Goal: Information Seeking & Learning: Learn about a topic

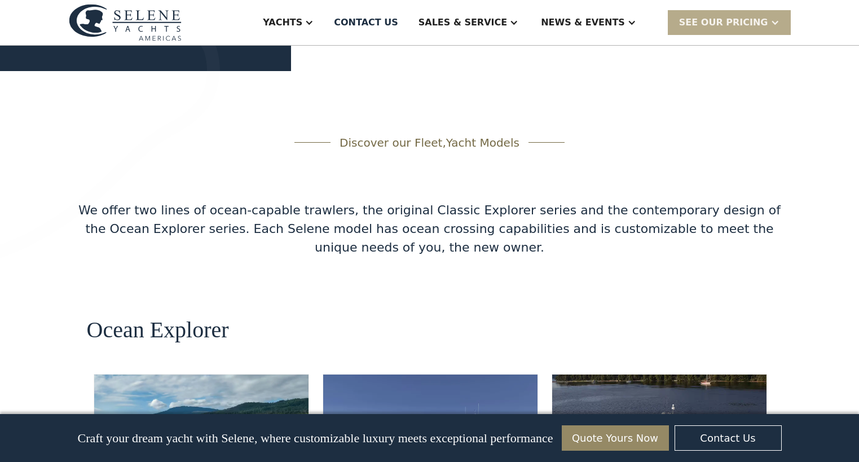
scroll to position [1974, 0]
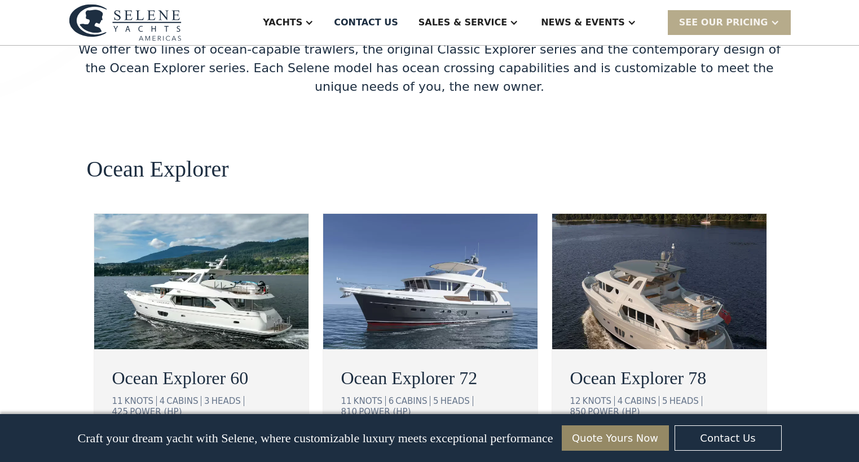
click at [154, 440] on div "view details" at bounding box center [157, 447] width 63 height 14
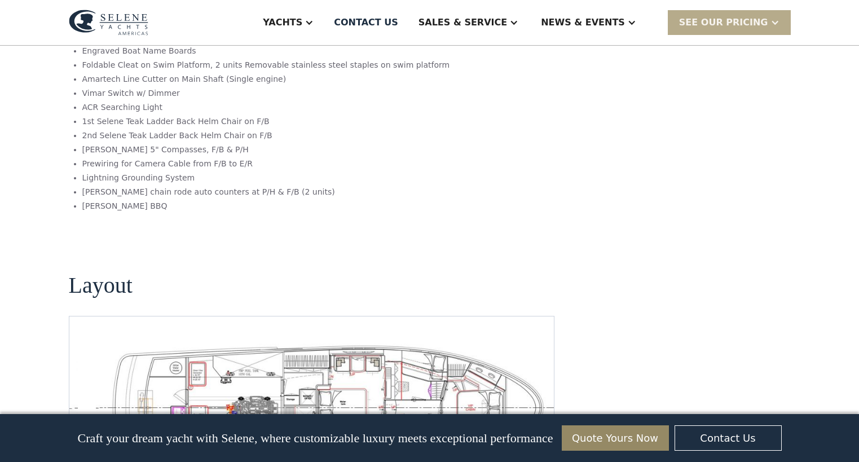
scroll to position [2368, 0]
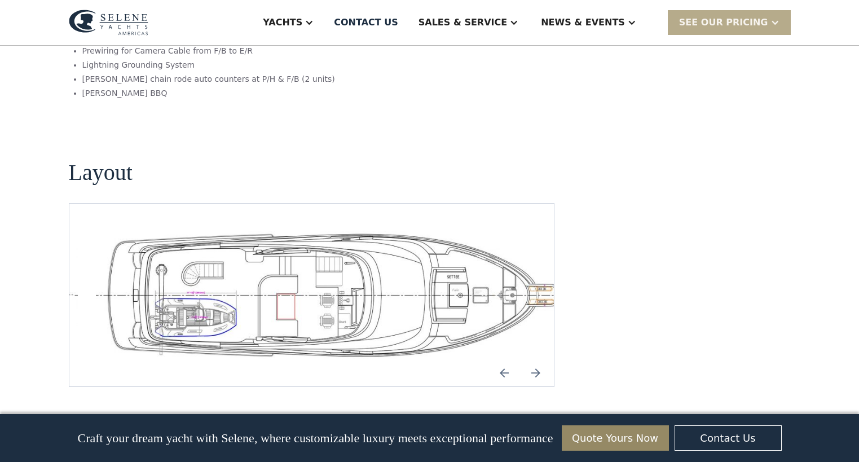
click at [533, 359] on img "Next slide" at bounding box center [535, 372] width 27 height 27
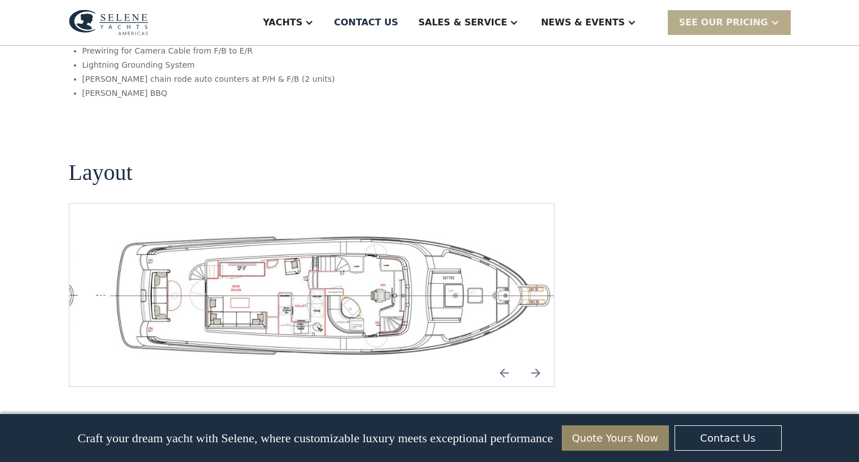
click at [535, 359] on img "Next slide" at bounding box center [535, 372] width 27 height 27
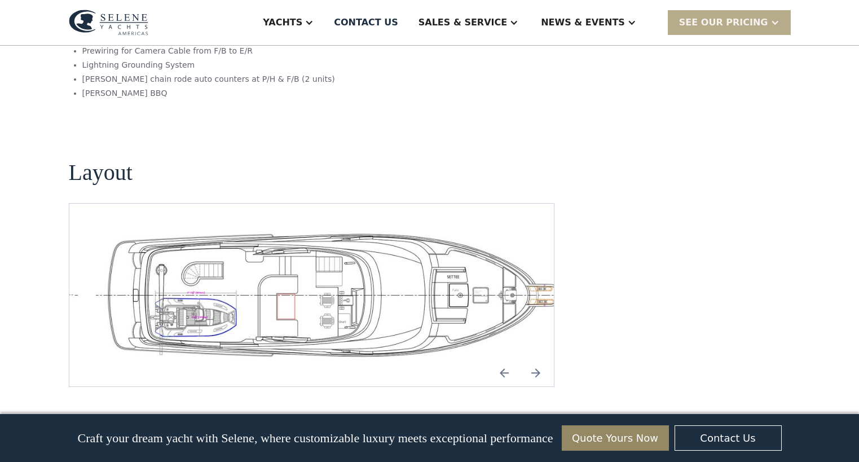
click at [503, 359] on img "Previous slide" at bounding box center [504, 372] width 27 height 27
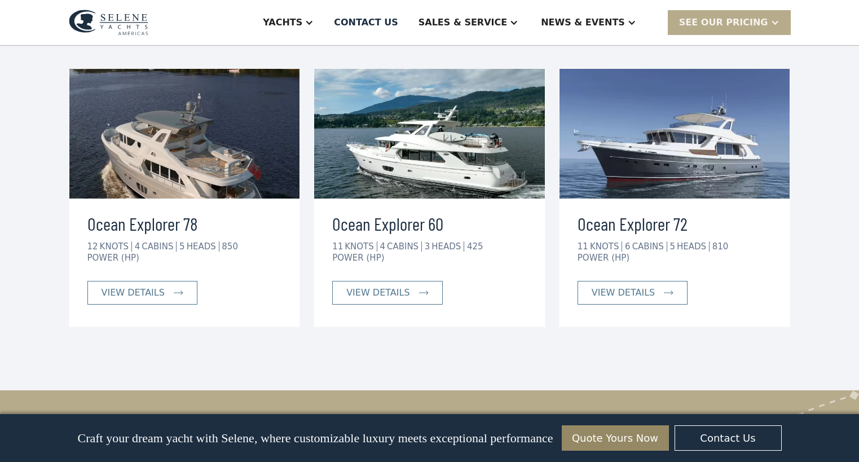
scroll to position [2875, 0]
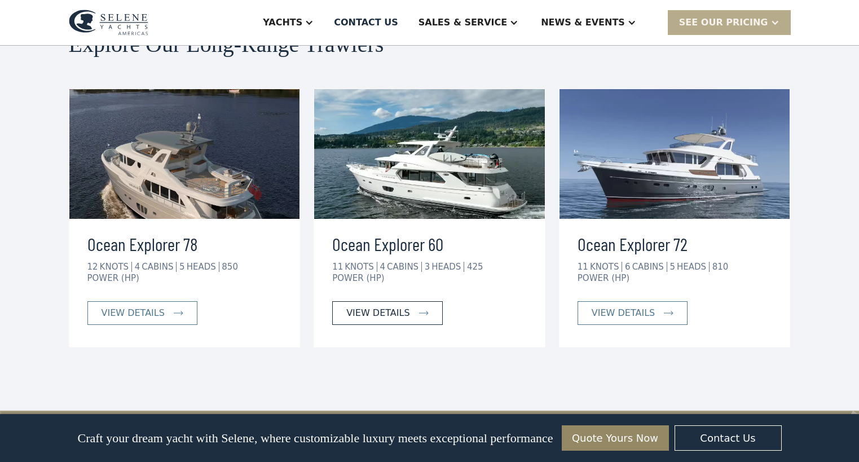
click at [392, 306] on div "view details" at bounding box center [377, 313] width 63 height 14
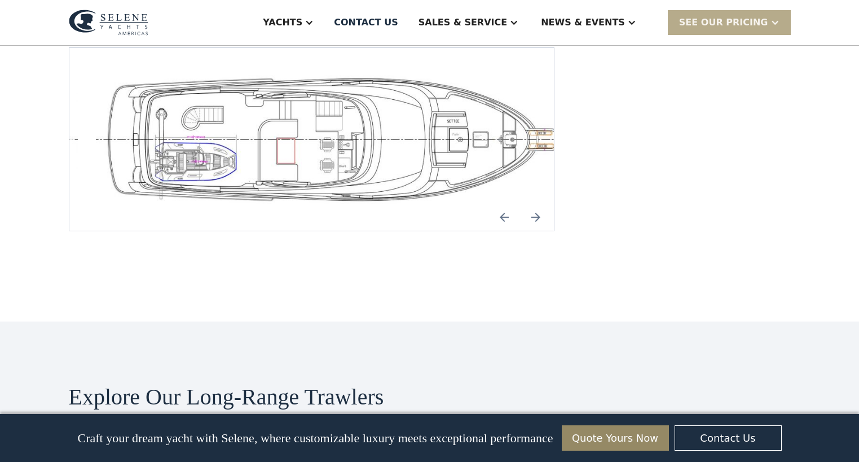
scroll to position [2706, 0]
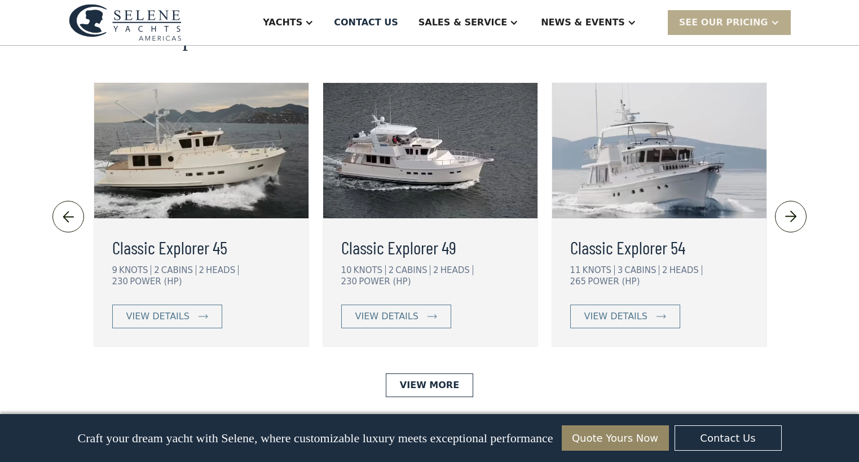
scroll to position [2530, 0]
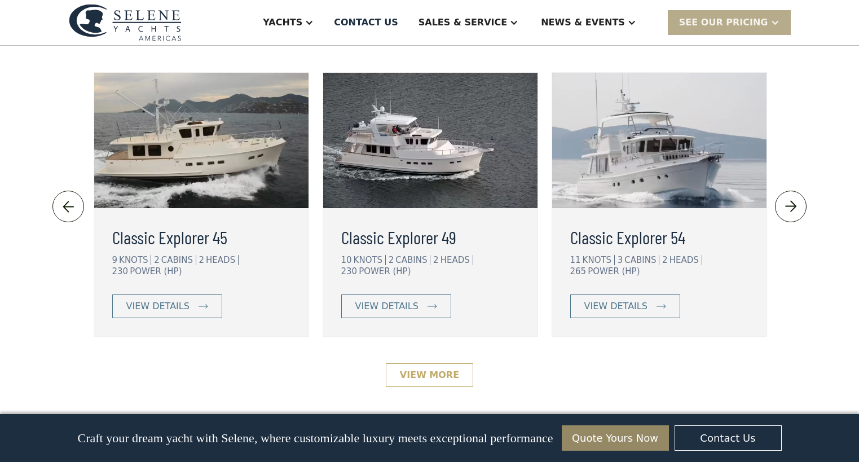
click at [417, 363] on link "View More" at bounding box center [429, 375] width 87 height 24
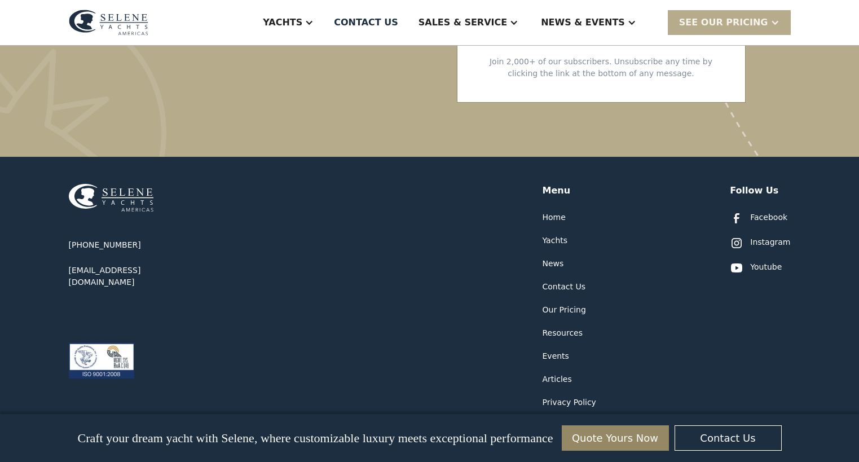
scroll to position [2286, 0]
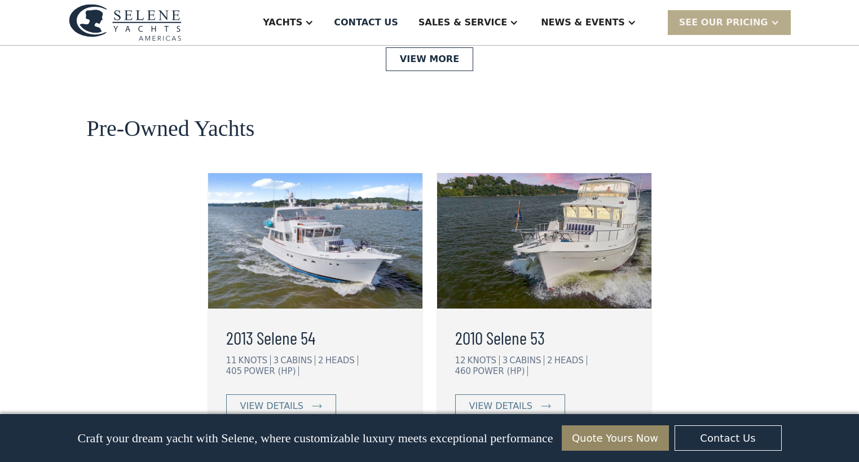
scroll to position [2925, 0]
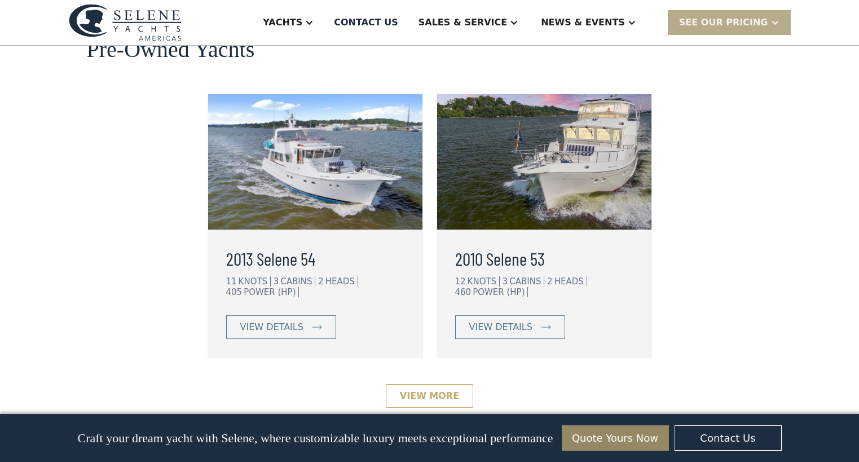
click at [428, 384] on link "View More" at bounding box center [429, 396] width 87 height 24
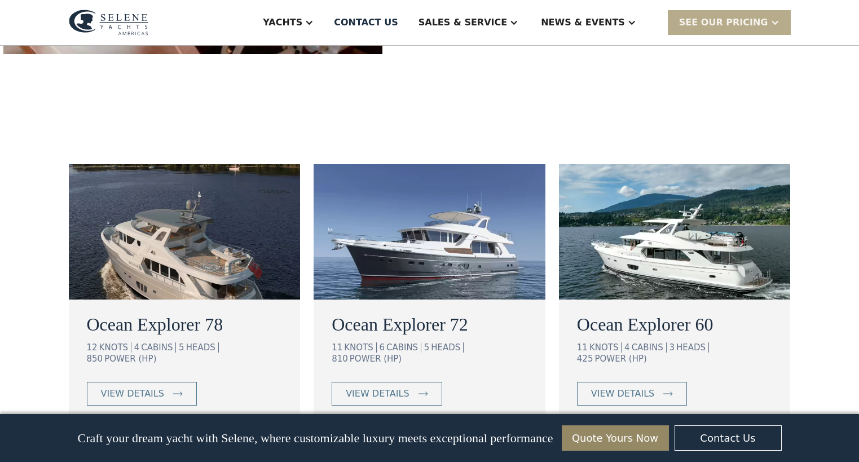
scroll to position [620, 0]
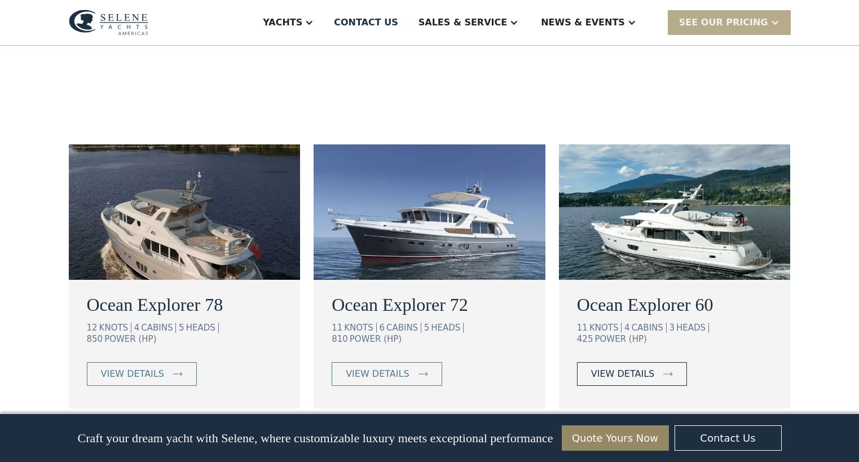
click at [628, 367] on div "view details" at bounding box center [622, 374] width 63 height 14
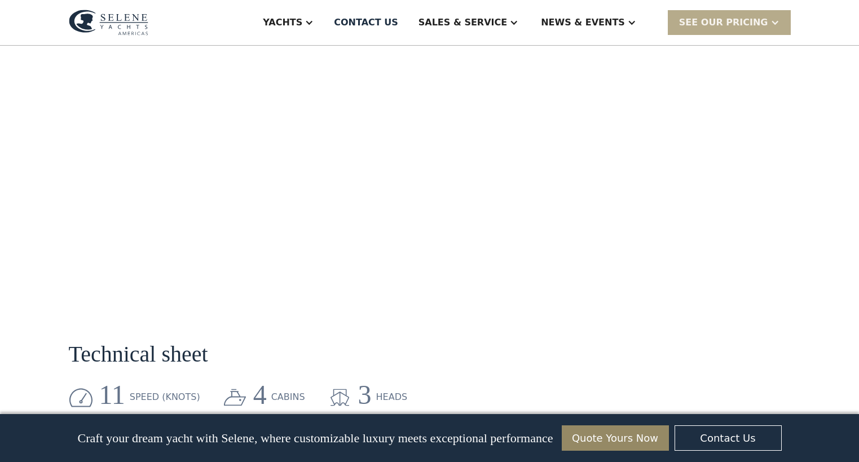
scroll to position [1466, 0]
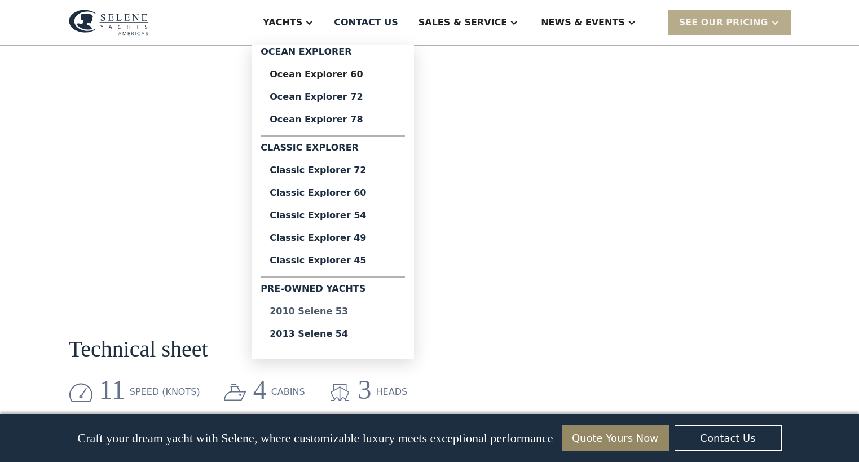
click at [359, 312] on div "2010 Selene 53" at bounding box center [333, 311] width 126 height 9
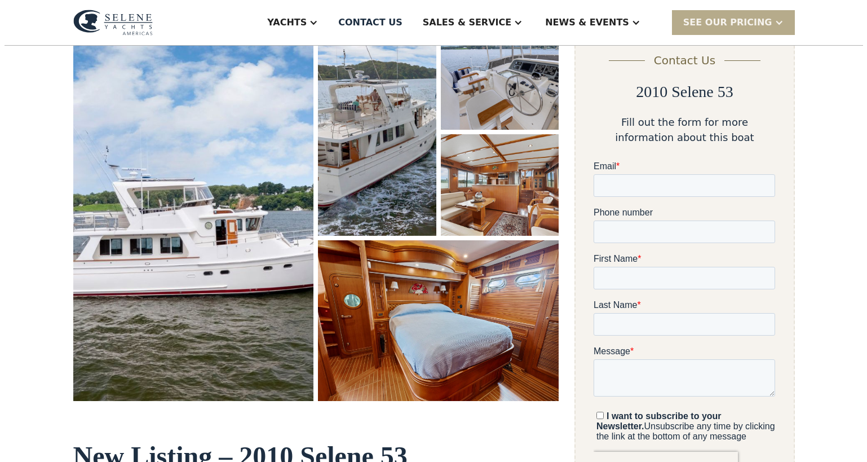
scroll to position [169, 0]
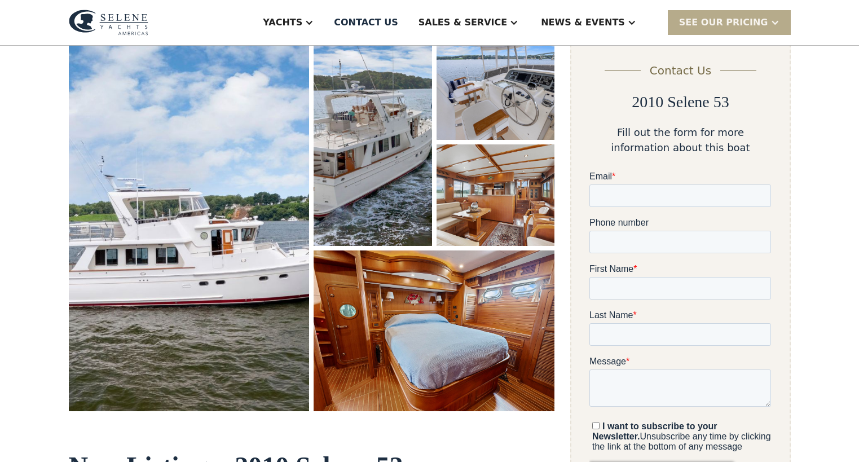
click at [161, 203] on img "open lightbox" at bounding box center [189, 224] width 241 height 373
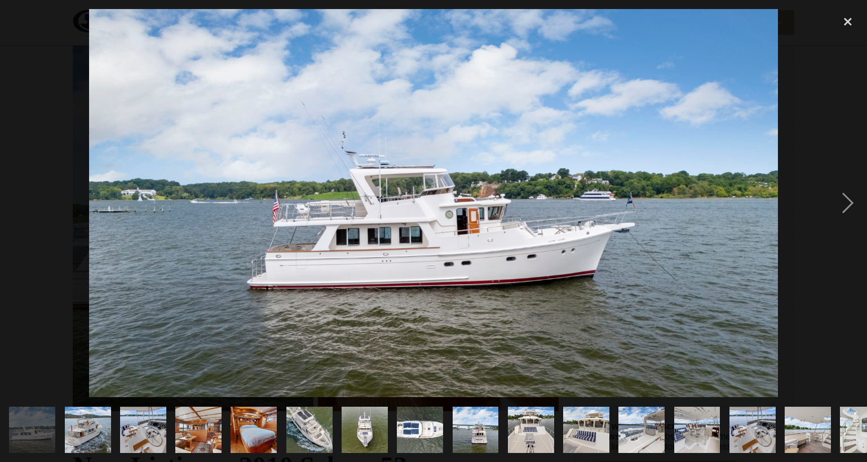
click at [377, 182] on img at bounding box center [433, 203] width 689 height 388
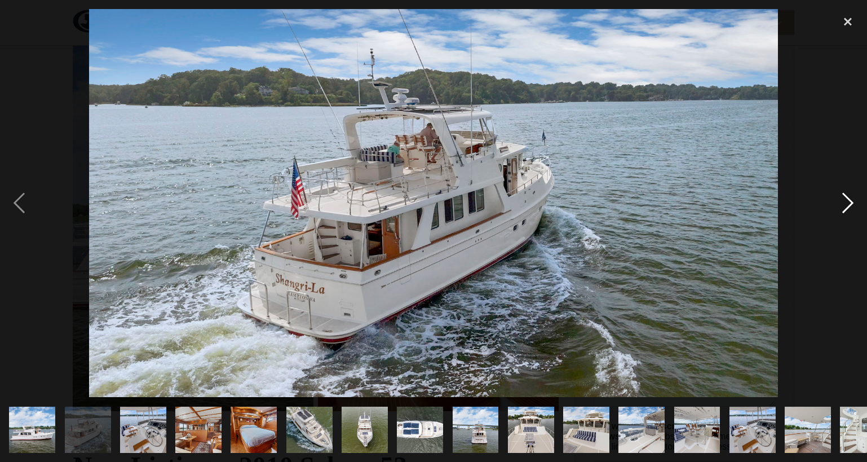
click at [853, 203] on div "next image" at bounding box center [848, 203] width 38 height 388
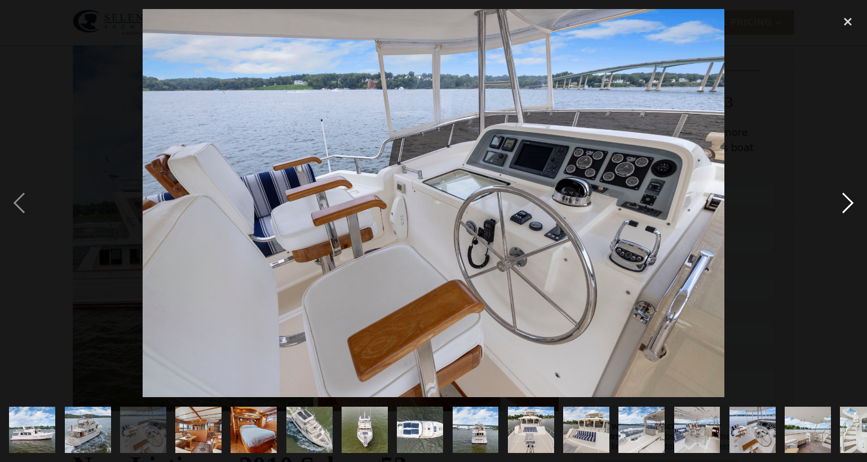
click at [852, 203] on div "next image" at bounding box center [848, 203] width 38 height 388
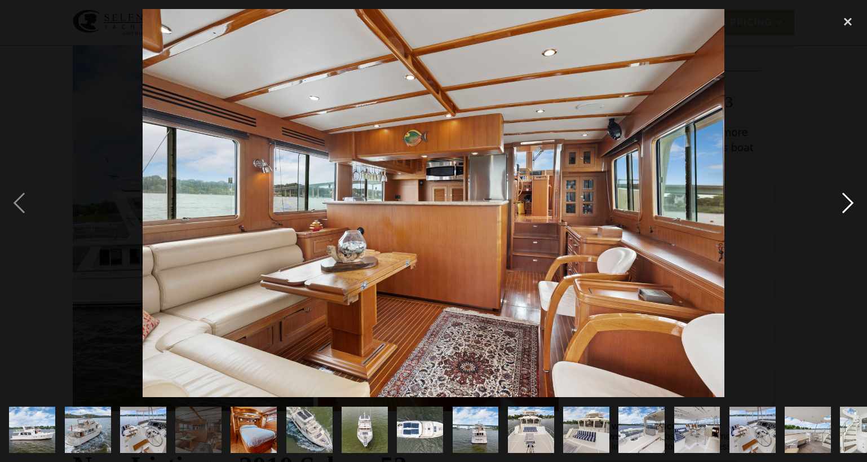
click at [847, 198] on div "next image" at bounding box center [848, 203] width 38 height 388
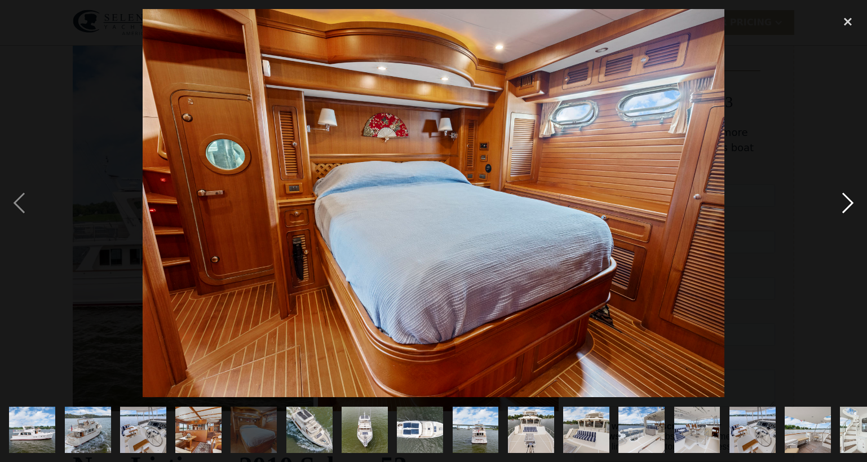
click at [847, 197] on div "next image" at bounding box center [848, 203] width 38 height 388
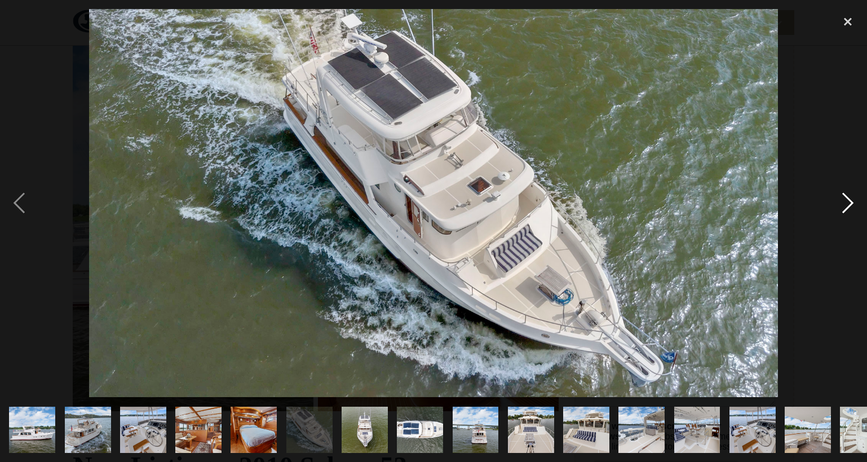
click at [847, 197] on div "next image" at bounding box center [848, 203] width 38 height 388
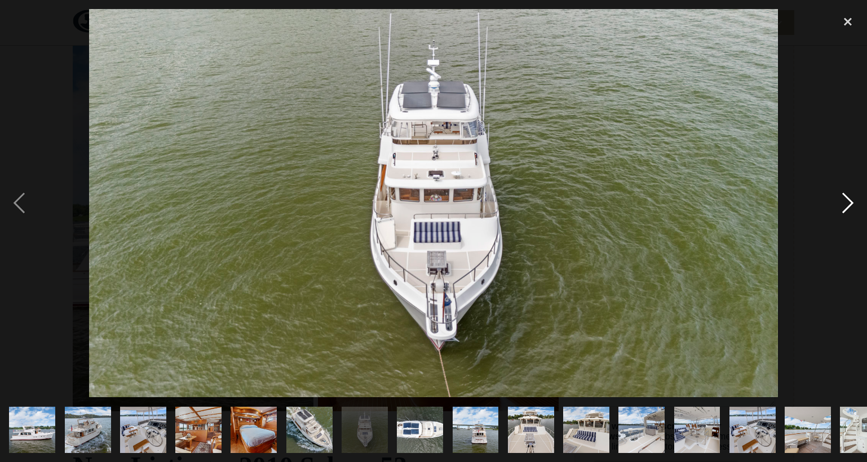
click at [847, 197] on div "next image" at bounding box center [848, 203] width 38 height 388
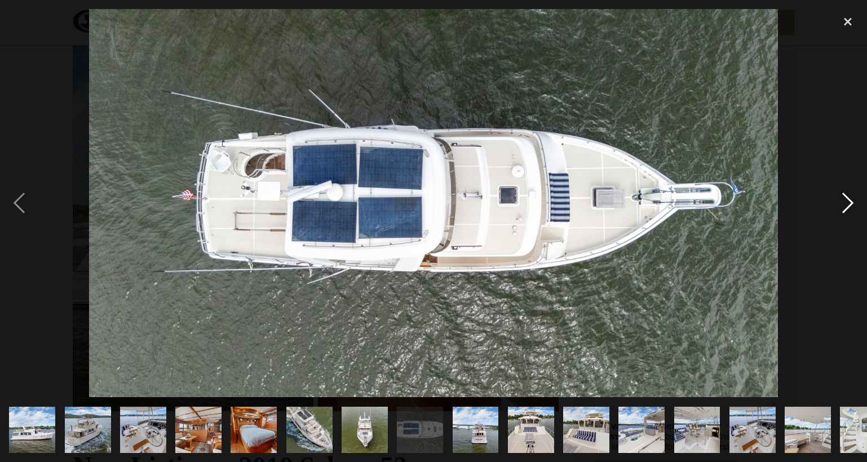
click at [847, 197] on div "next image" at bounding box center [848, 203] width 38 height 388
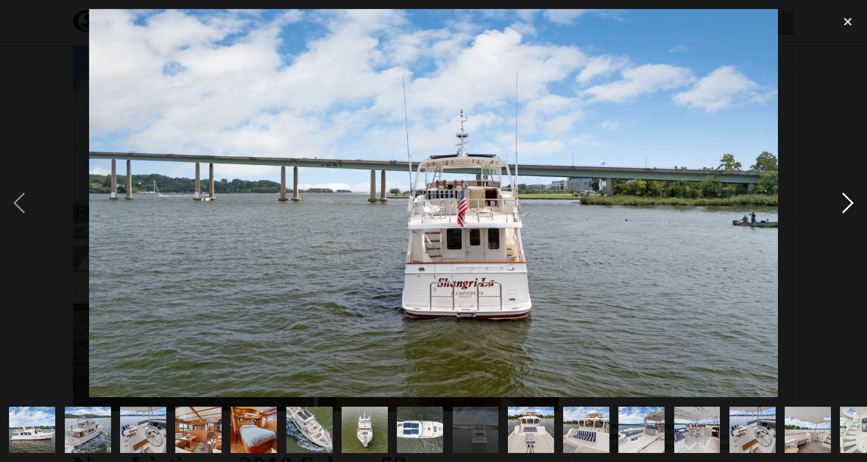
click at [847, 197] on div "next image" at bounding box center [848, 203] width 38 height 388
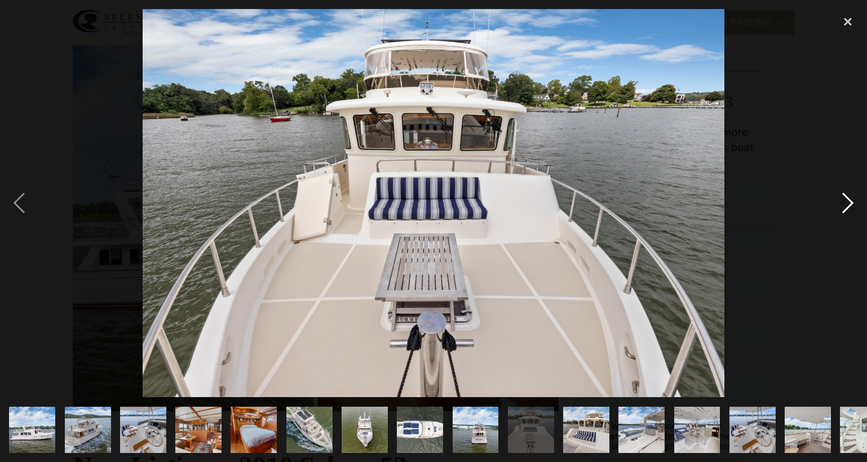
click at [847, 197] on div "next image" at bounding box center [848, 203] width 38 height 388
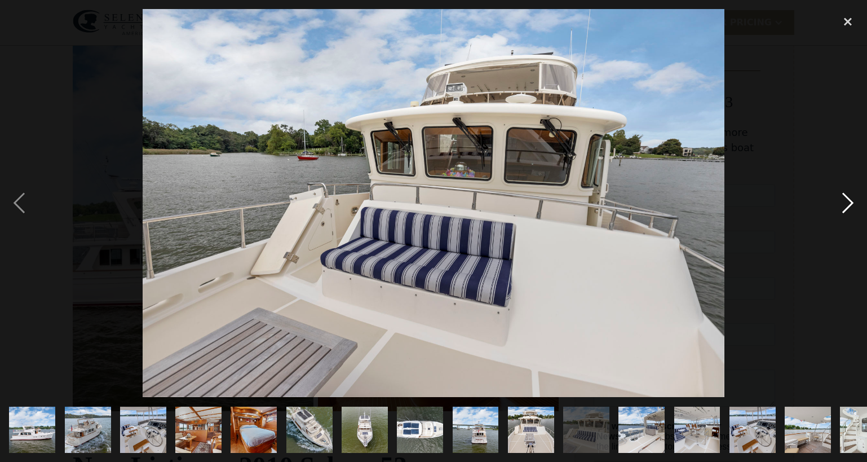
click at [847, 197] on div "next image" at bounding box center [848, 203] width 38 height 388
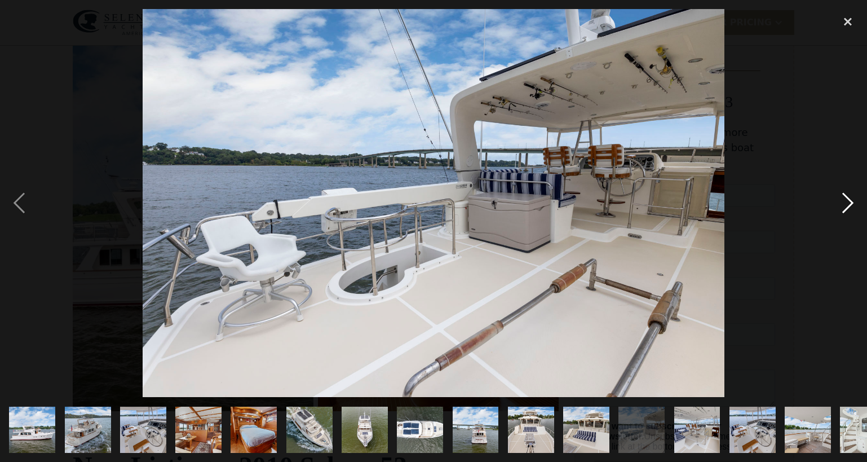
click at [847, 197] on div "next image" at bounding box center [848, 203] width 38 height 388
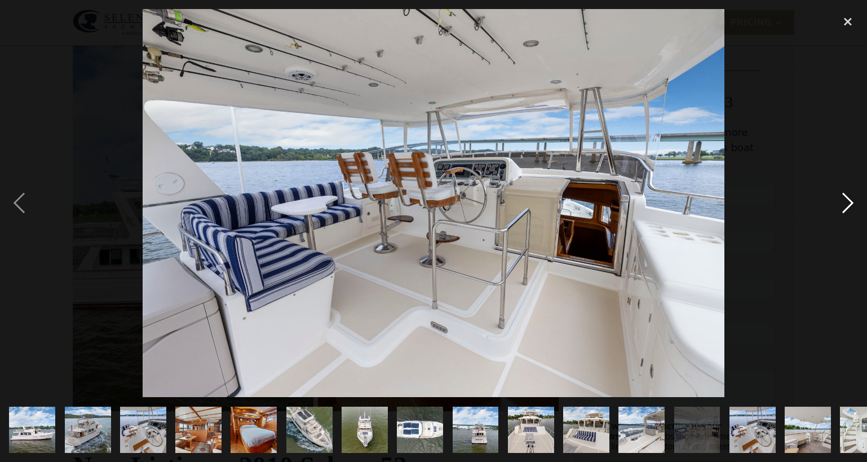
click at [847, 197] on div "next image" at bounding box center [848, 203] width 38 height 388
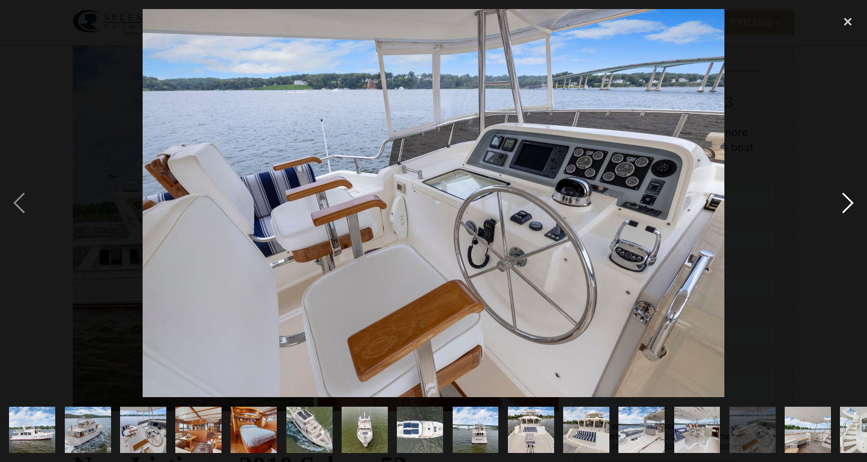
click at [847, 198] on div "next image" at bounding box center [848, 203] width 38 height 388
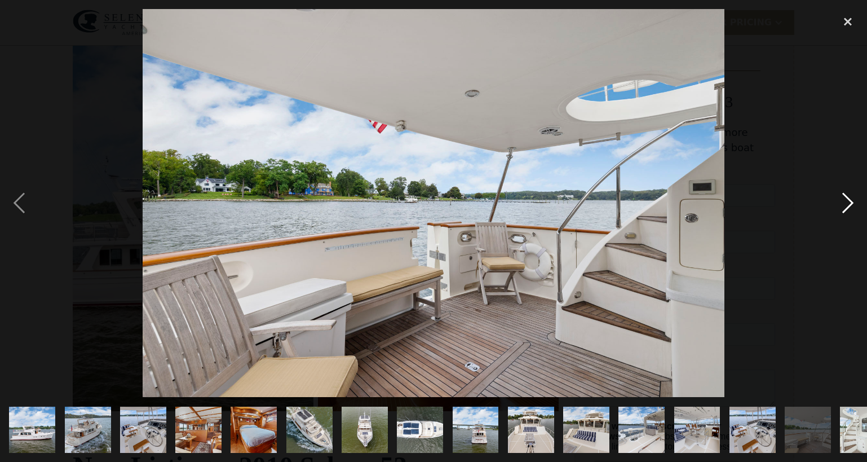
click at [847, 198] on div "next image" at bounding box center [848, 203] width 38 height 388
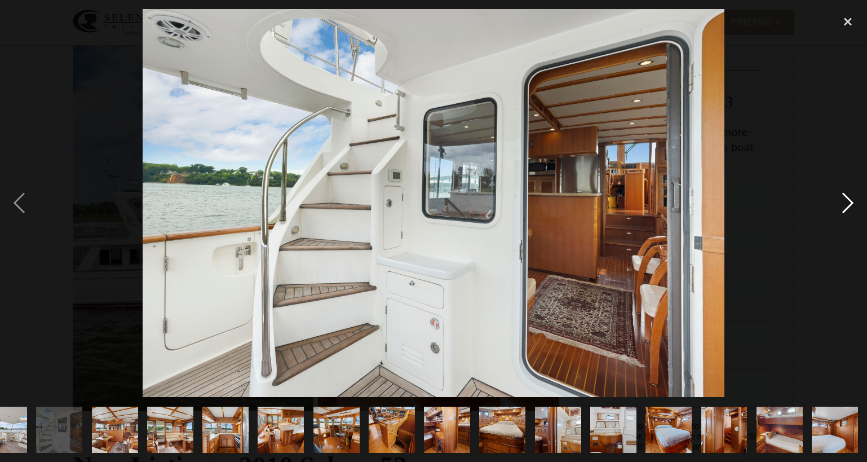
scroll to position [0, 804]
click at [847, 198] on div "next image" at bounding box center [848, 203] width 38 height 388
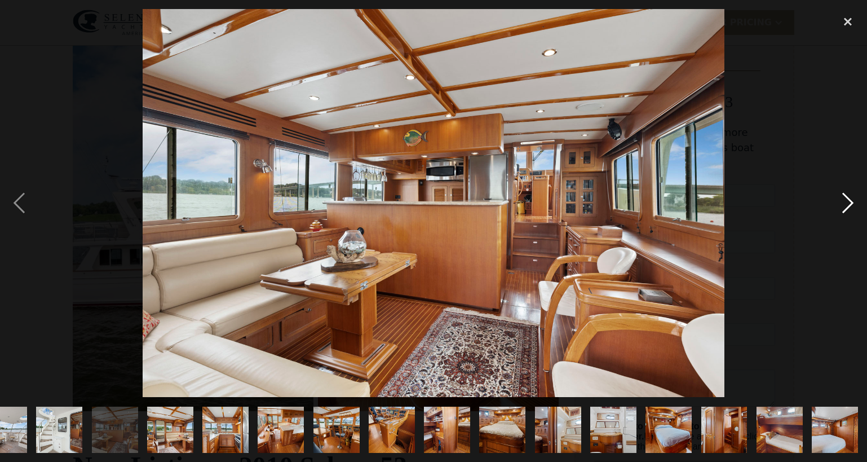
click at [847, 198] on div "next image" at bounding box center [848, 203] width 38 height 388
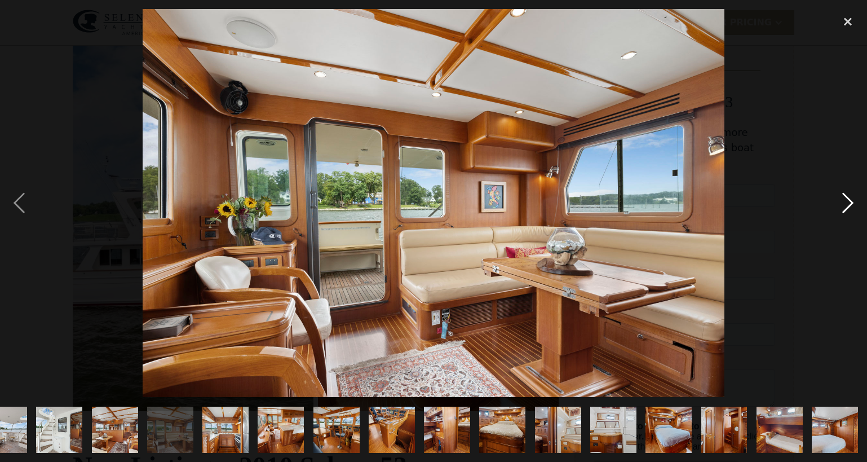
click at [847, 198] on div "next image" at bounding box center [848, 203] width 38 height 388
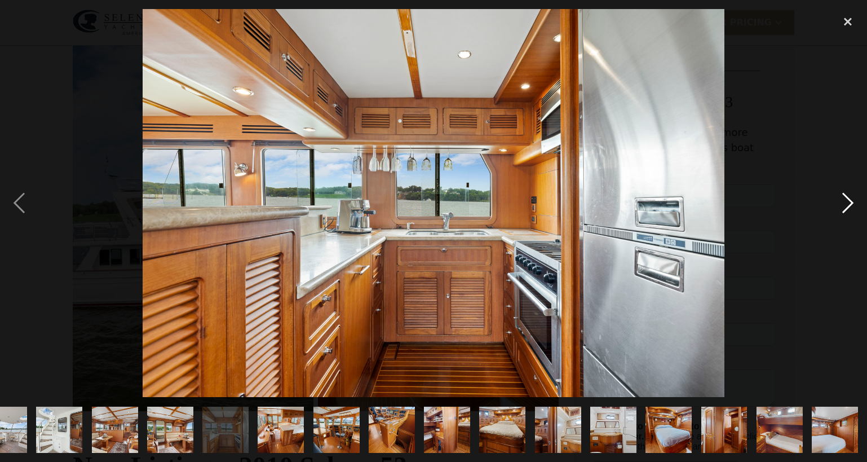
click at [847, 198] on div "next image" at bounding box center [848, 203] width 38 height 388
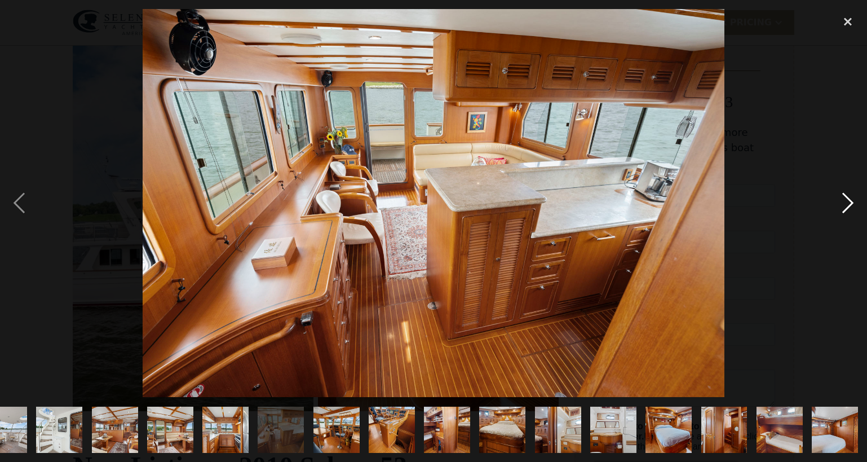
click at [847, 198] on div "next image" at bounding box center [848, 203] width 38 height 388
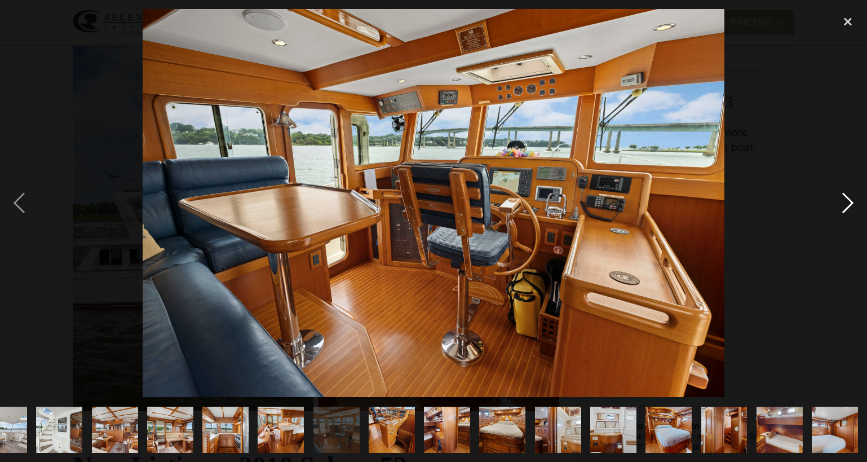
click at [848, 198] on div "next image" at bounding box center [848, 203] width 38 height 388
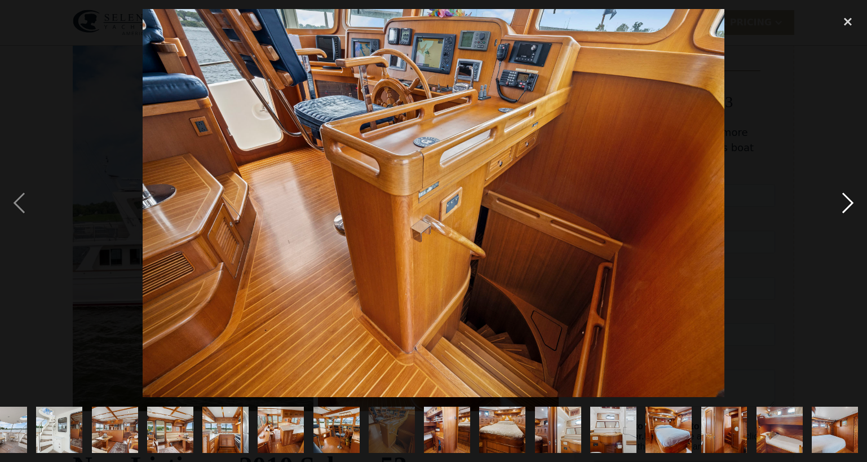
click at [848, 198] on div "next image" at bounding box center [848, 203] width 38 height 388
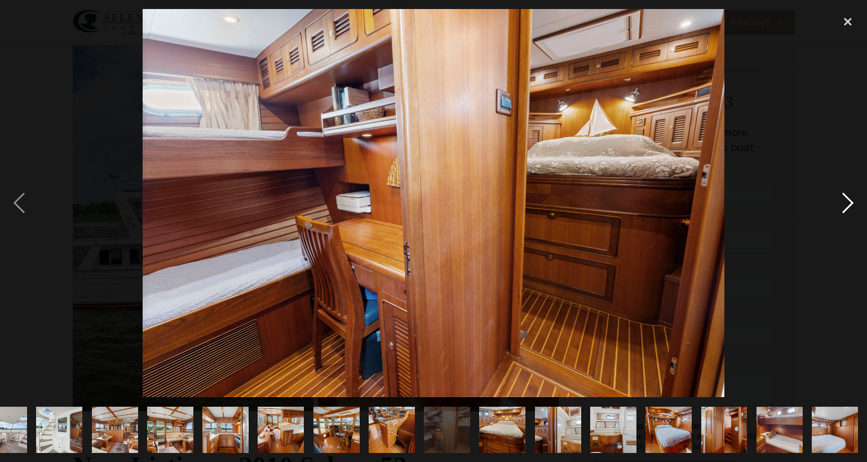
click at [848, 198] on div "next image" at bounding box center [848, 203] width 38 height 388
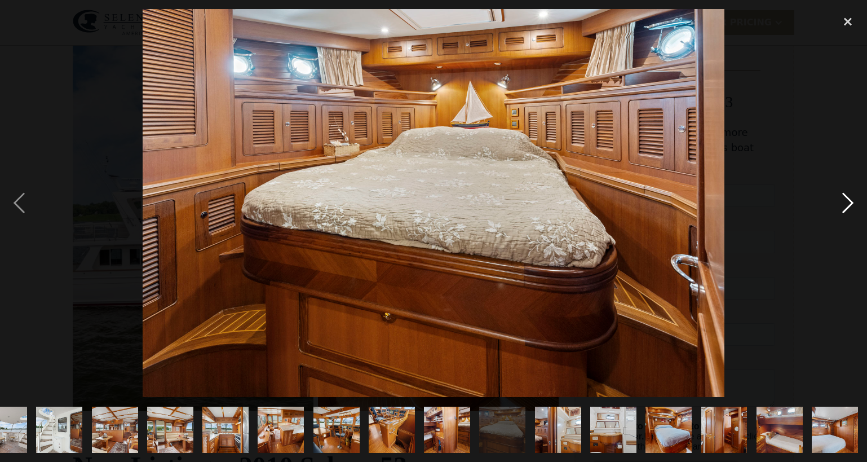
click at [848, 198] on div "next image" at bounding box center [848, 203] width 38 height 388
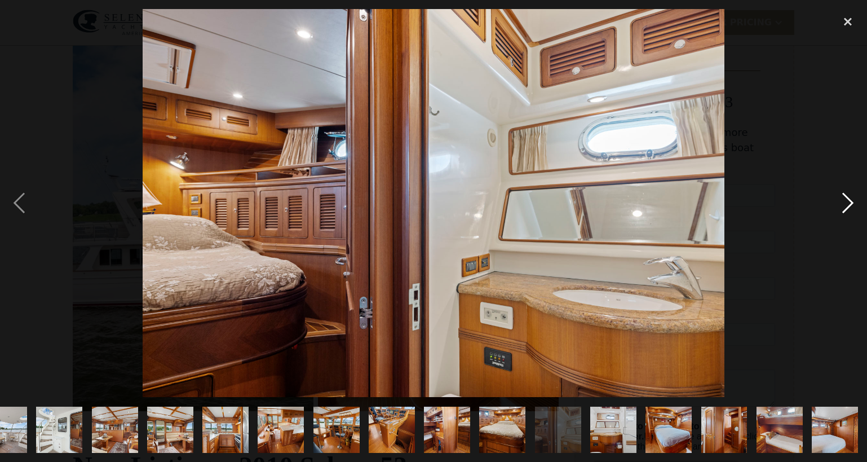
click at [848, 198] on div "next image" at bounding box center [848, 203] width 38 height 388
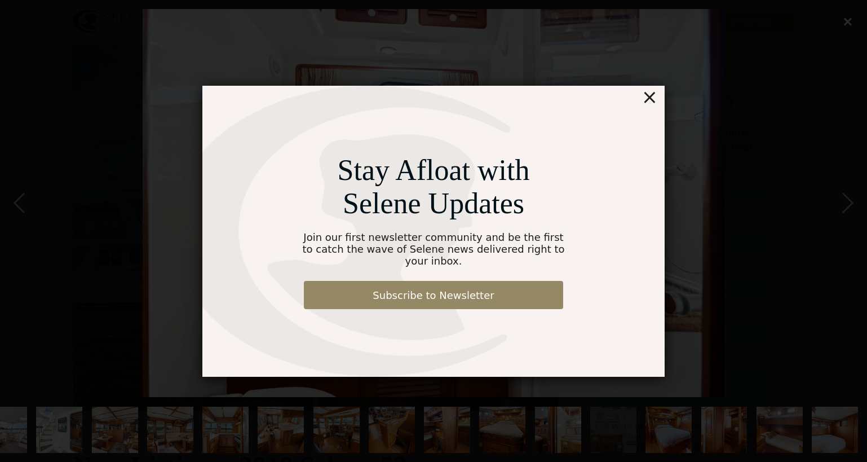
click at [648, 100] on div "×" at bounding box center [650, 97] width 16 height 23
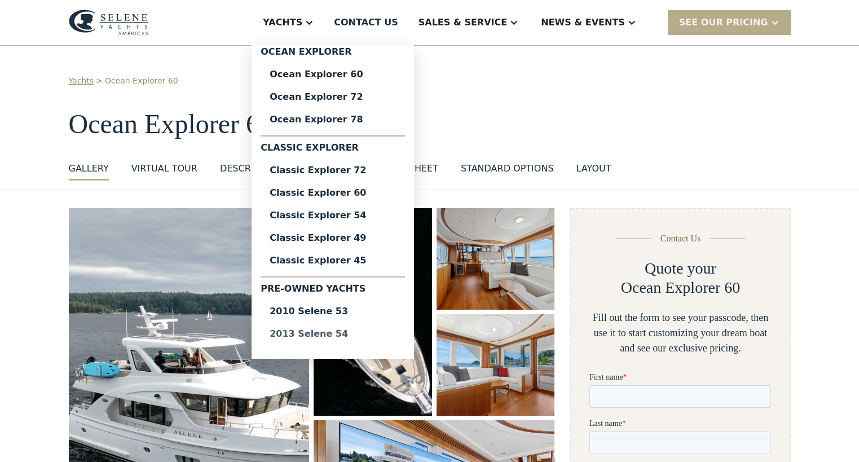
click at [369, 333] on div "2013 Selene 54" at bounding box center [333, 333] width 126 height 9
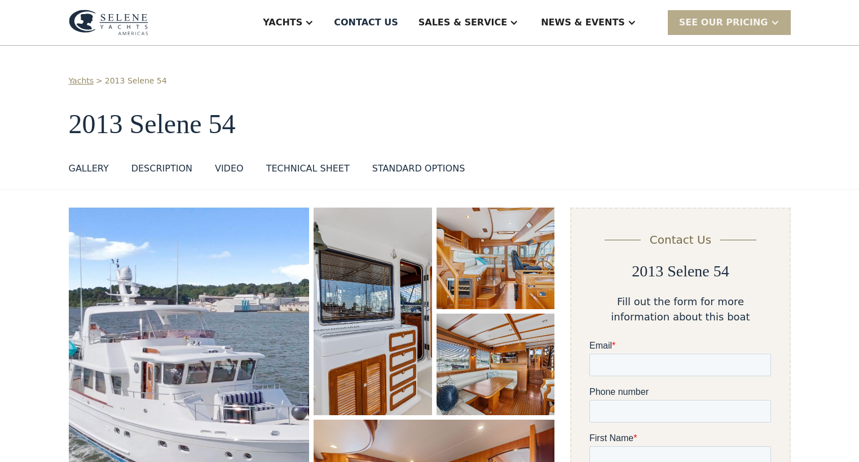
click at [164, 378] on img "open lightbox" at bounding box center [189, 394] width 241 height 373
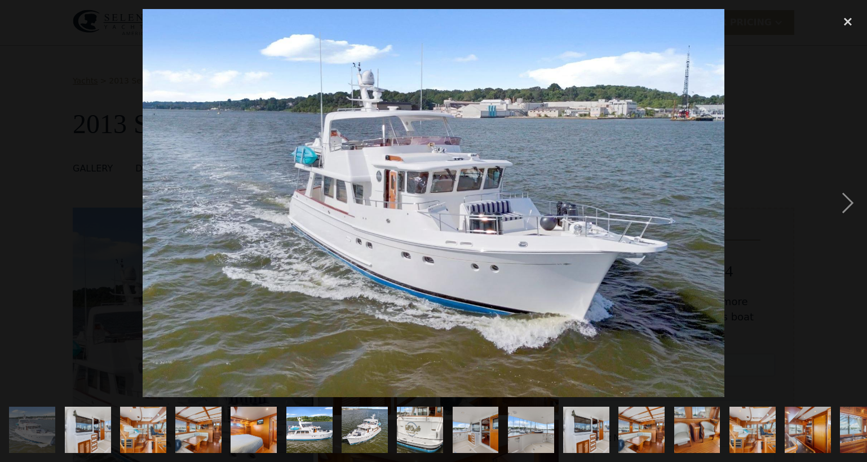
click at [489, 262] on img at bounding box center [434, 203] width 582 height 388
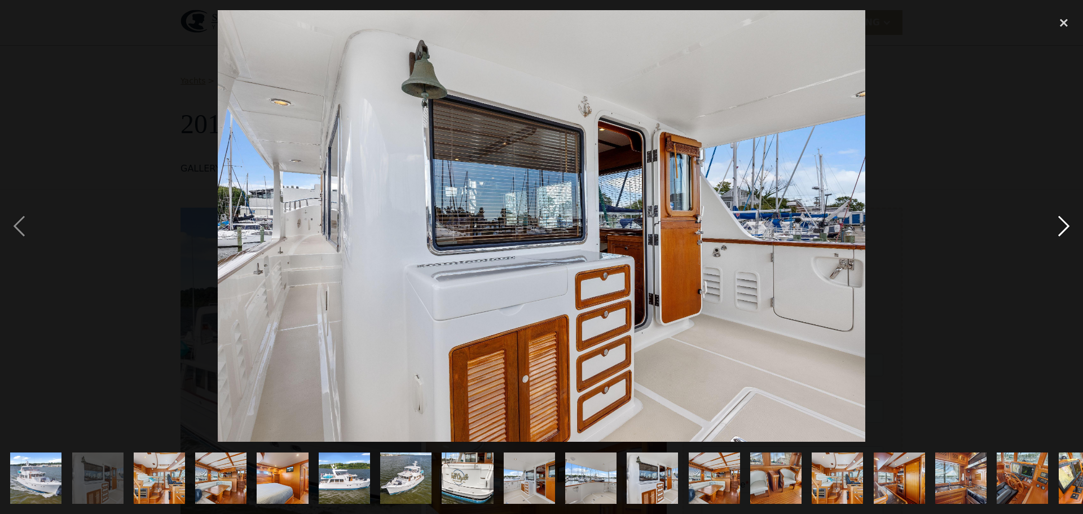
click at [858, 224] on div "next image" at bounding box center [1063, 225] width 38 height 431
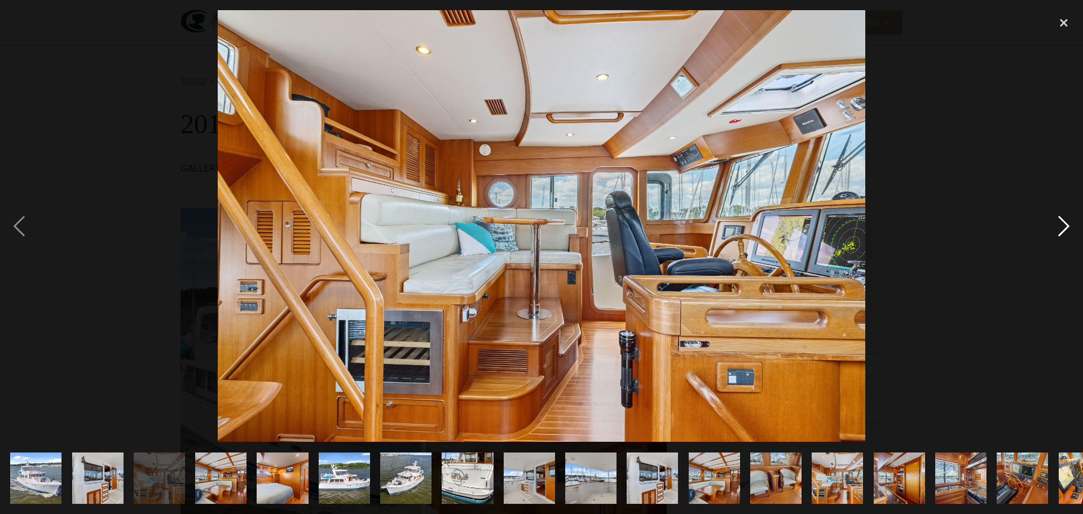
click at [858, 220] on div "next image" at bounding box center [1063, 225] width 38 height 431
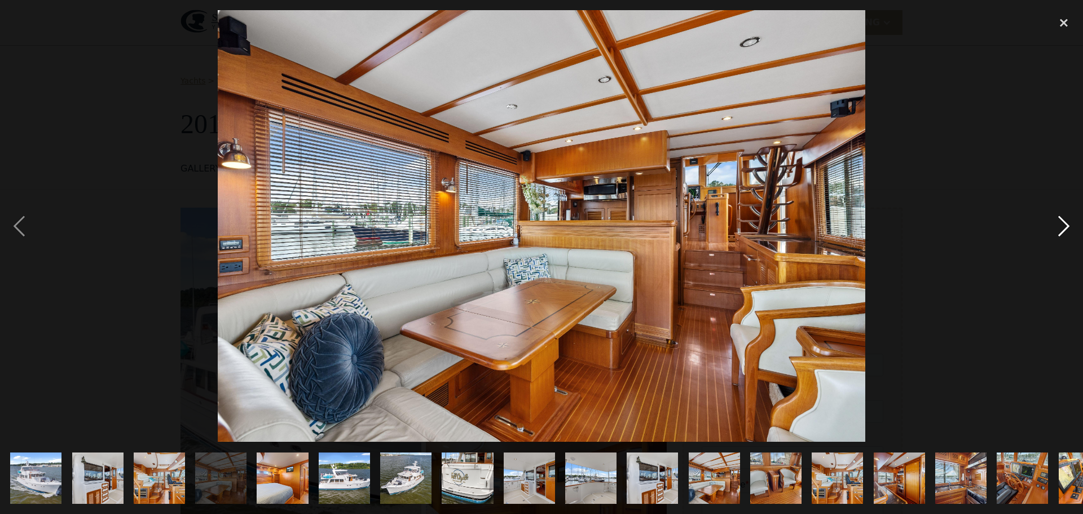
click at [858, 217] on div "next image" at bounding box center [1063, 225] width 38 height 431
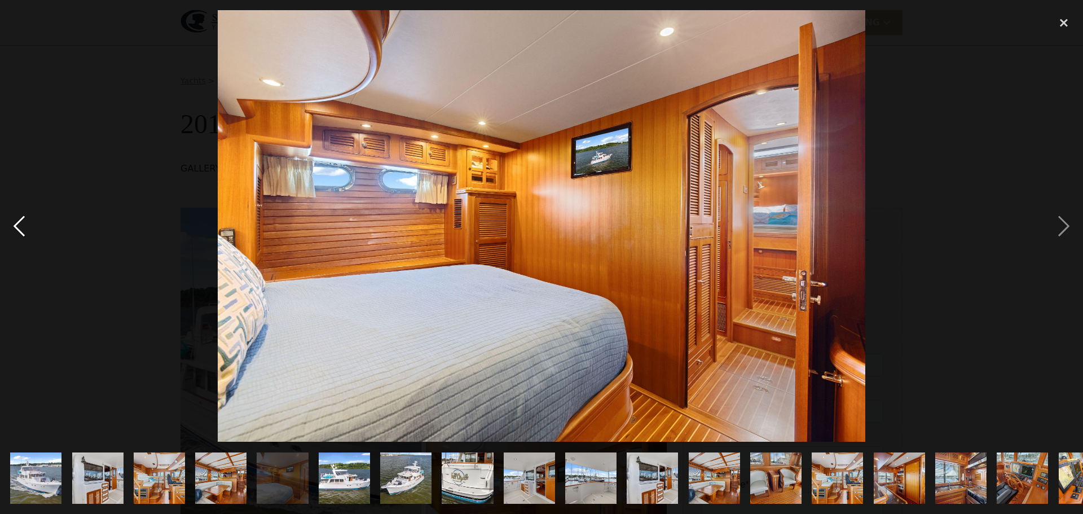
click at [18, 223] on div "previous image" at bounding box center [19, 225] width 38 height 431
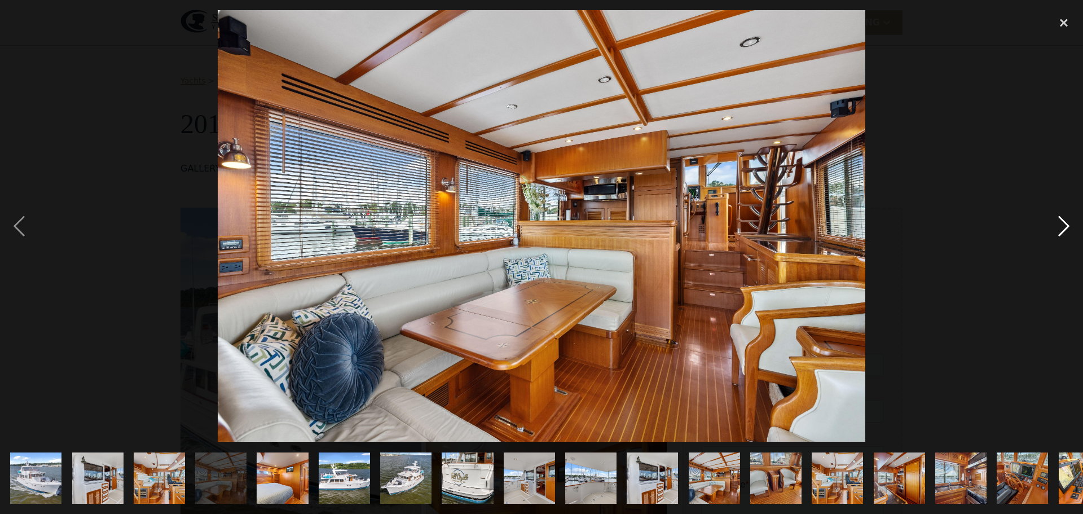
click at [858, 226] on div "next image" at bounding box center [1063, 225] width 38 height 431
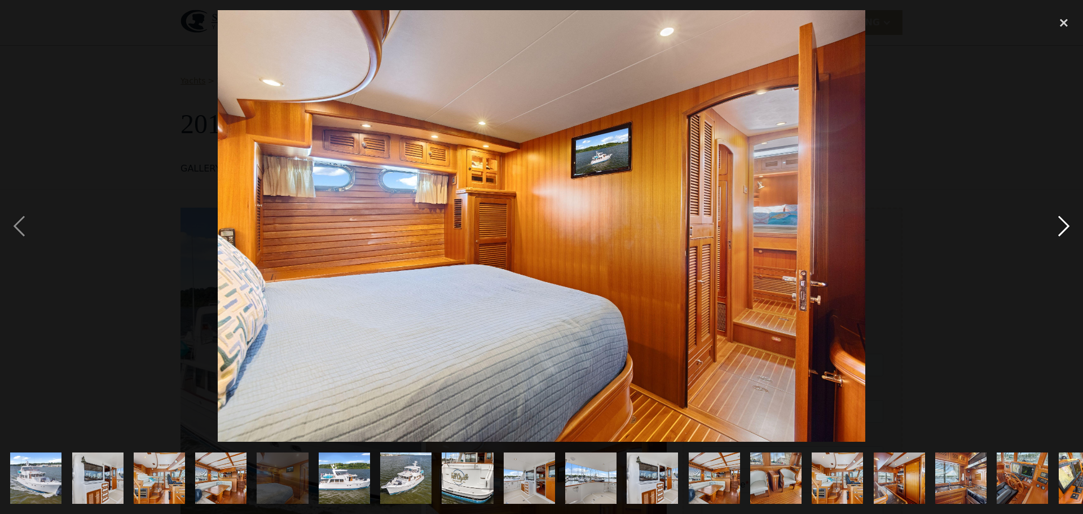
click at [858, 225] on div "next image" at bounding box center [1063, 225] width 38 height 431
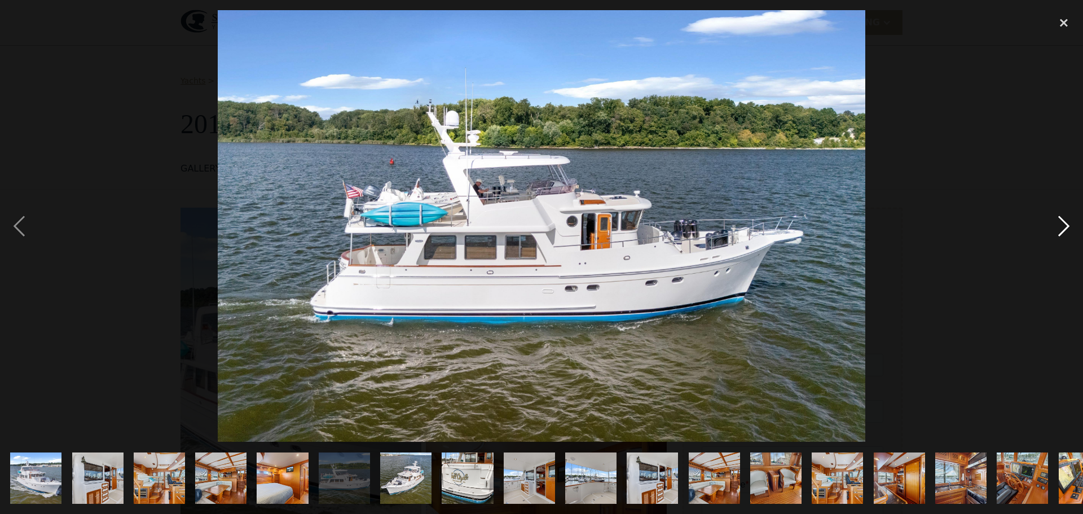
click at [858, 223] on div "next image" at bounding box center [1063, 225] width 38 height 431
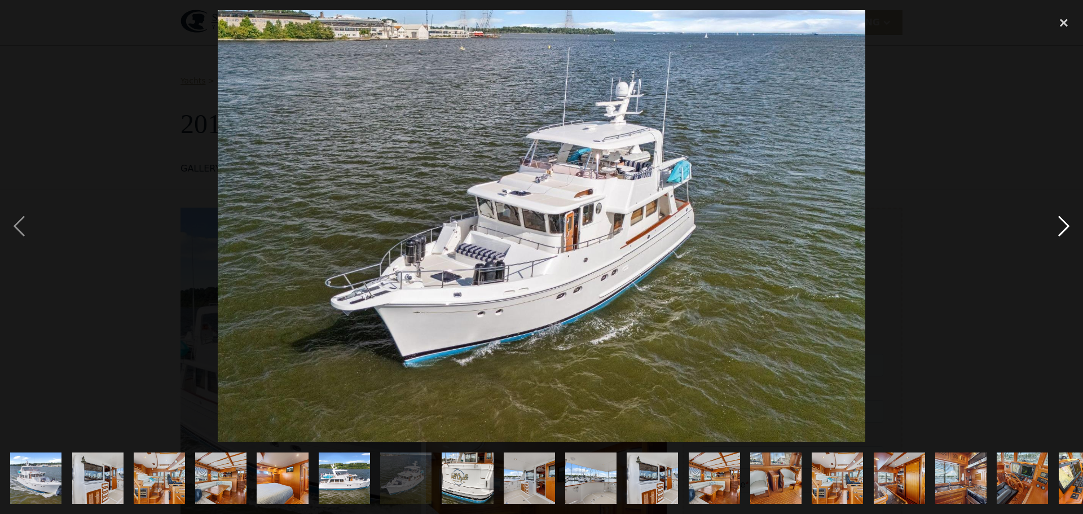
click at [858, 223] on div "next image" at bounding box center [1063, 225] width 38 height 431
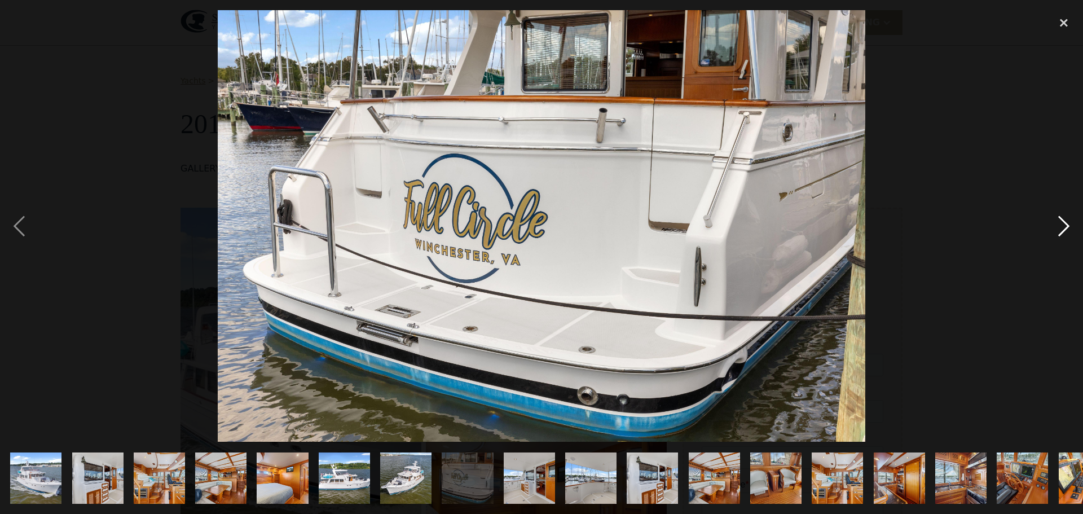
click at [858, 223] on div "next image" at bounding box center [1063, 225] width 38 height 431
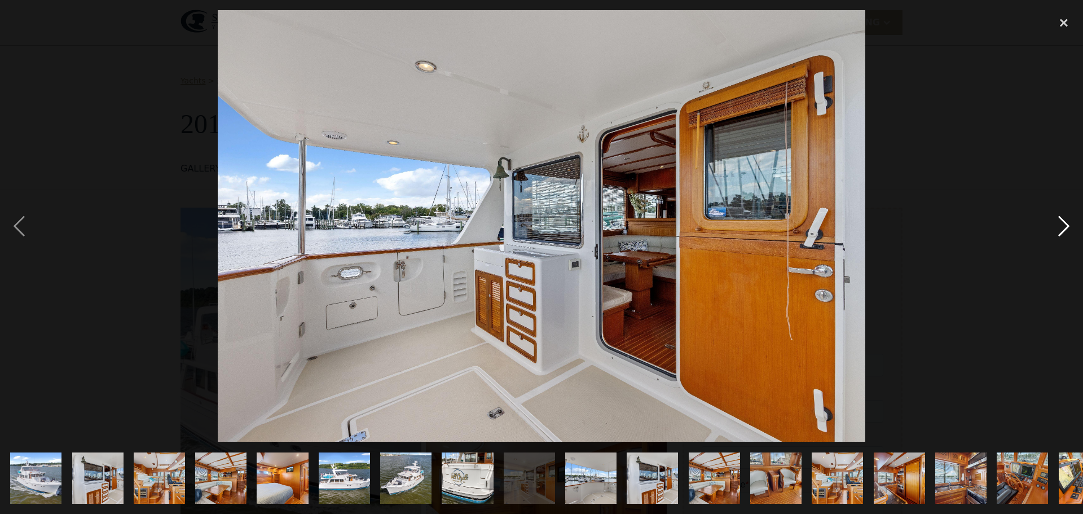
click at [858, 223] on div "next image" at bounding box center [1063, 225] width 38 height 431
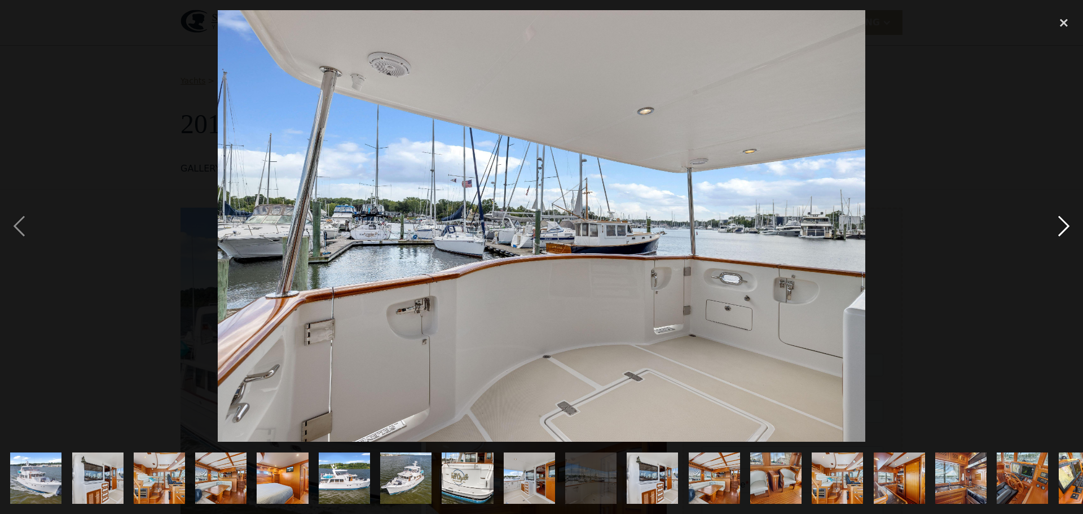
click at [858, 223] on div "next image" at bounding box center [1063, 225] width 38 height 431
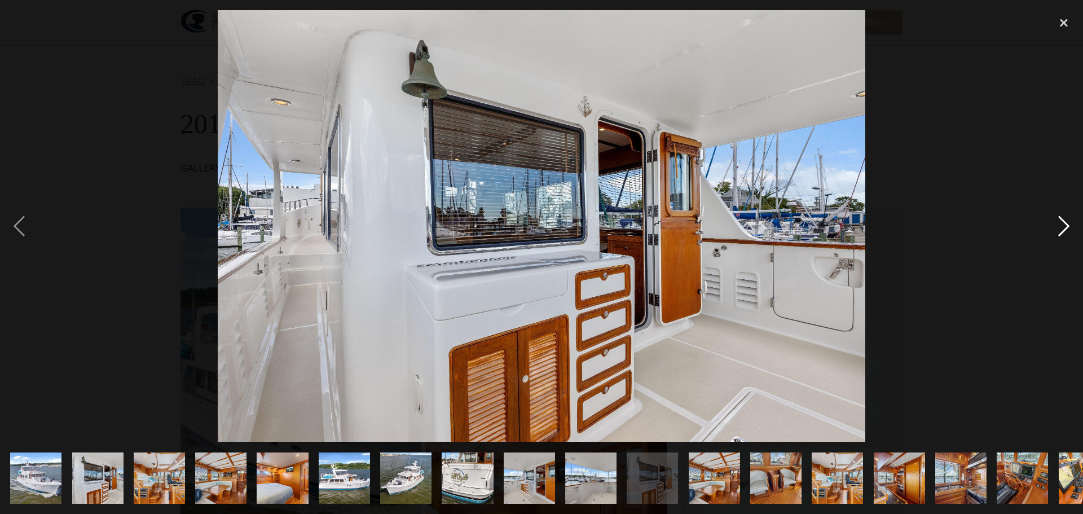
click at [858, 222] on div "next image" at bounding box center [1063, 225] width 38 height 431
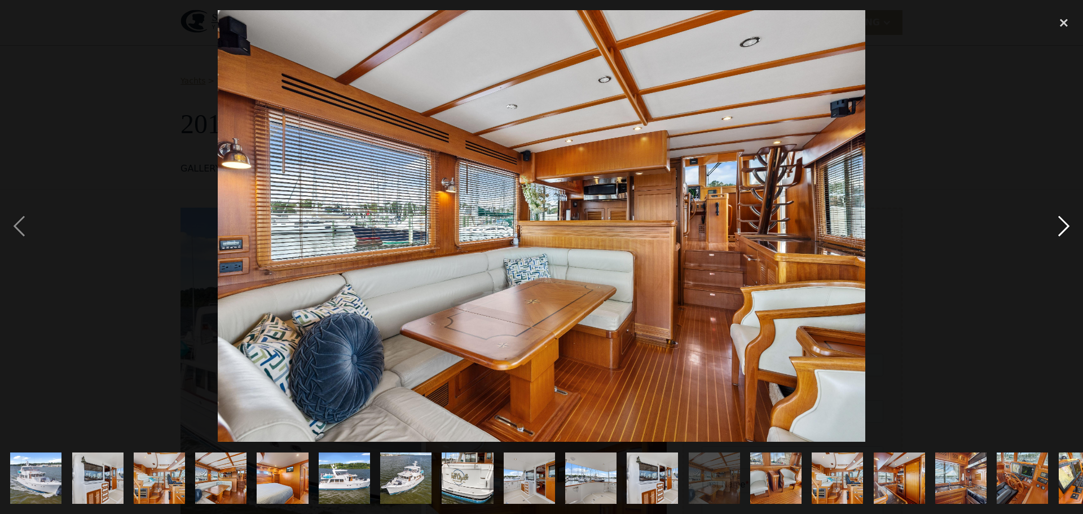
click at [858, 222] on div "next image" at bounding box center [1063, 225] width 38 height 431
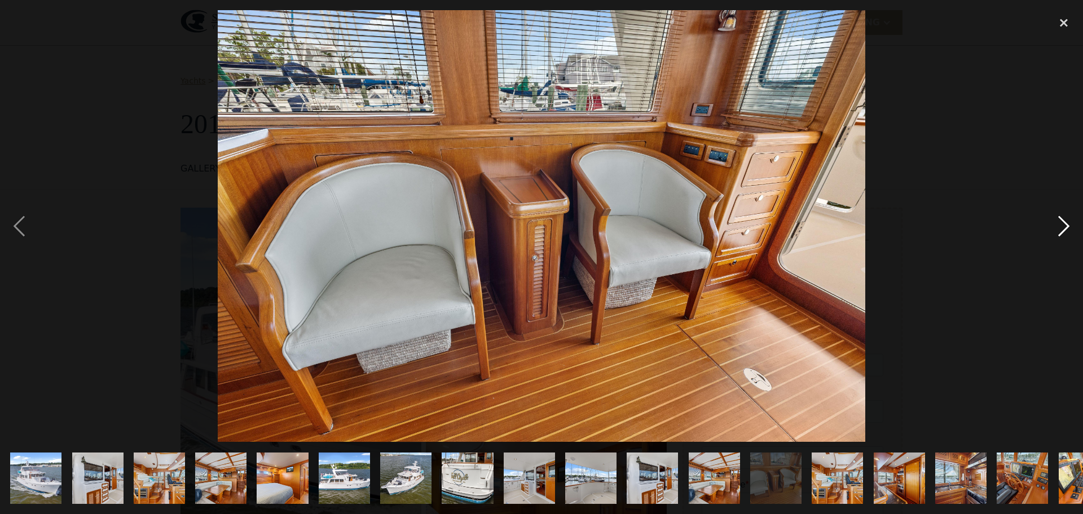
click at [858, 222] on div "next image" at bounding box center [1063, 225] width 38 height 431
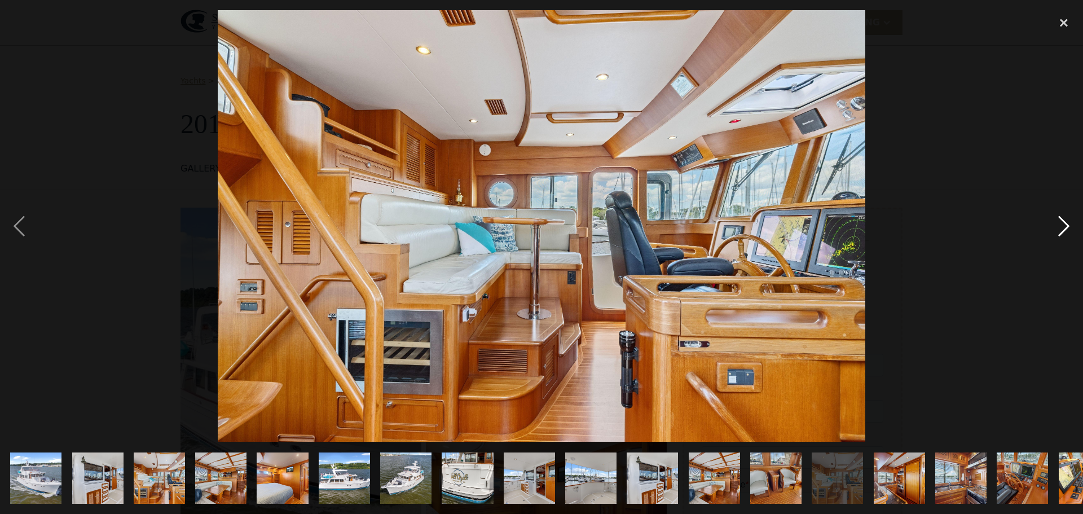
click at [858, 222] on div "next image" at bounding box center [1063, 225] width 38 height 431
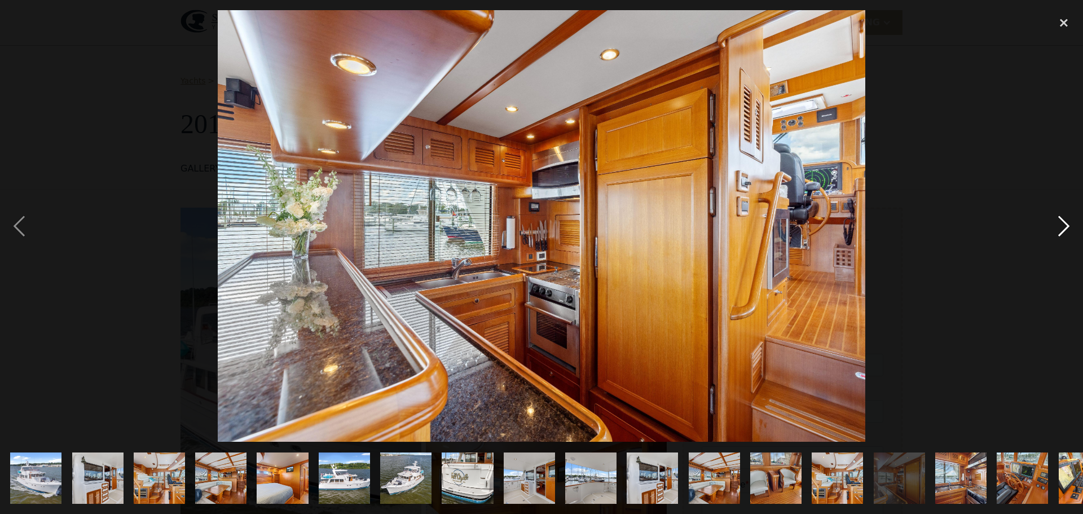
click at [858, 223] on div "next image" at bounding box center [1063, 225] width 38 height 431
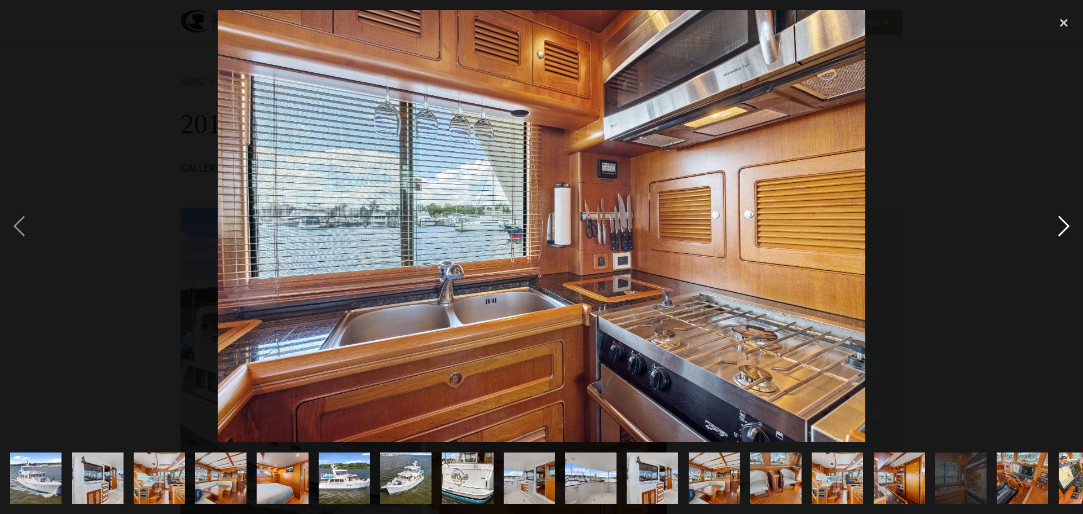
click at [858, 222] on div "next image" at bounding box center [1063, 225] width 38 height 431
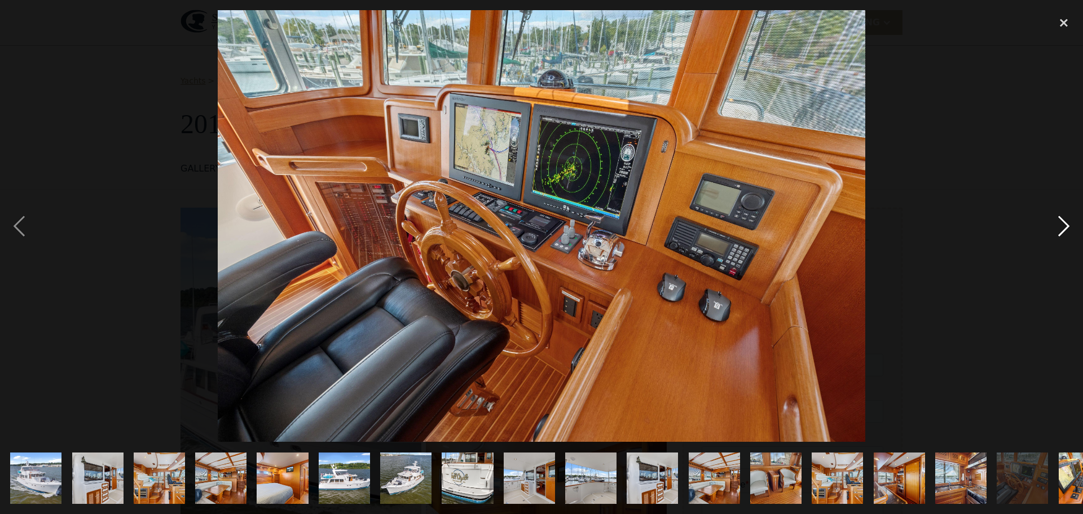
click at [858, 221] on div "next image" at bounding box center [1063, 225] width 38 height 431
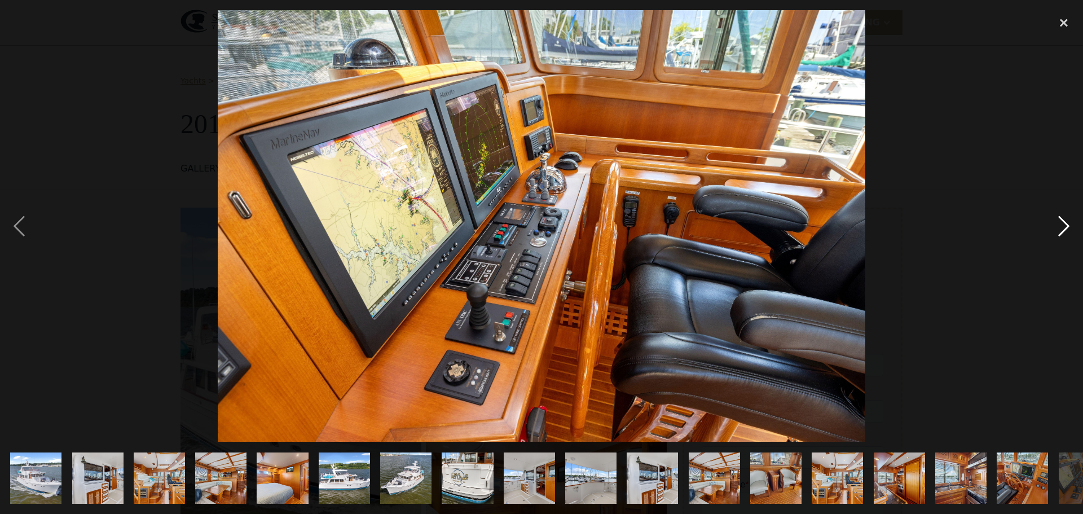
scroll to position [0, 715]
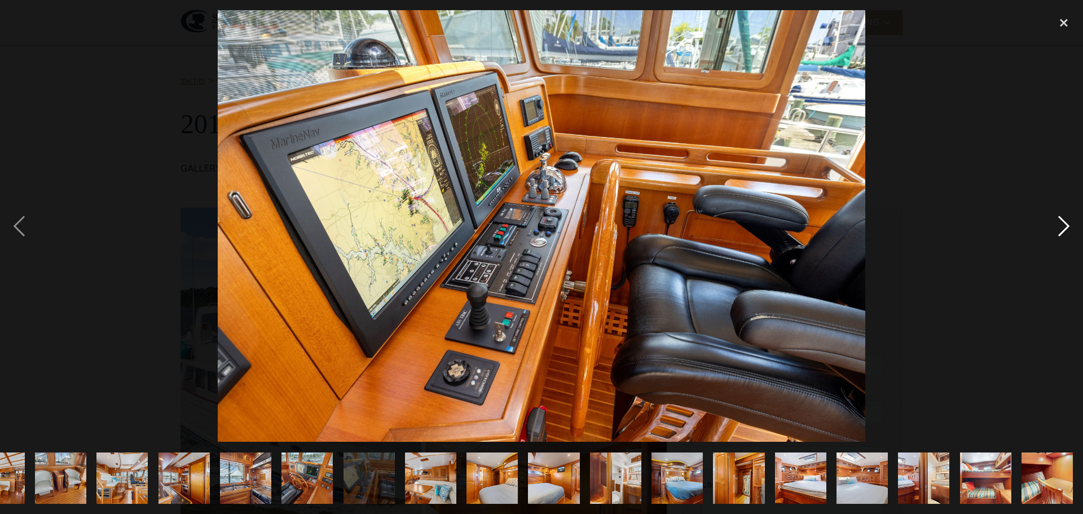
click at [858, 222] on div "next image" at bounding box center [1063, 225] width 38 height 431
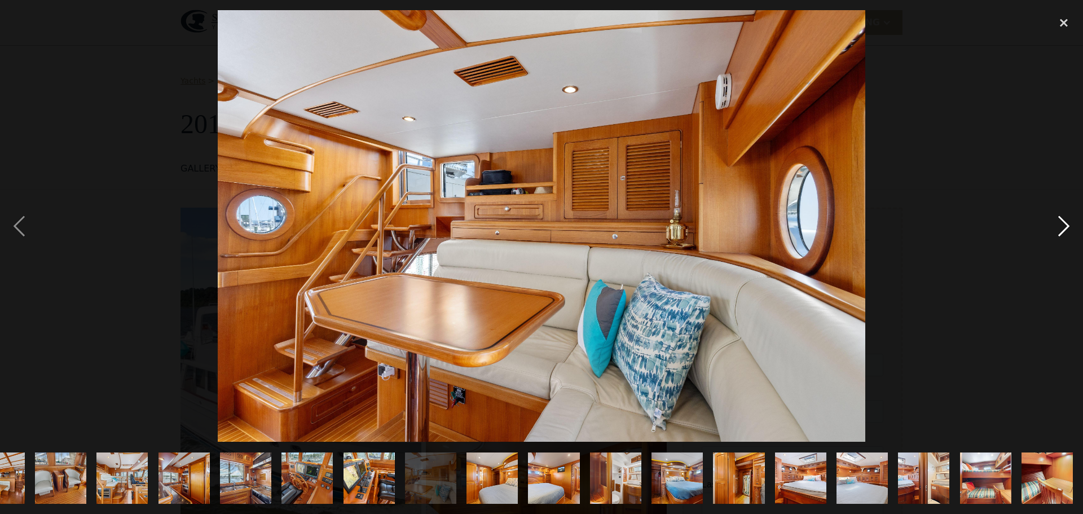
click at [858, 222] on div "next image" at bounding box center [1063, 225] width 38 height 431
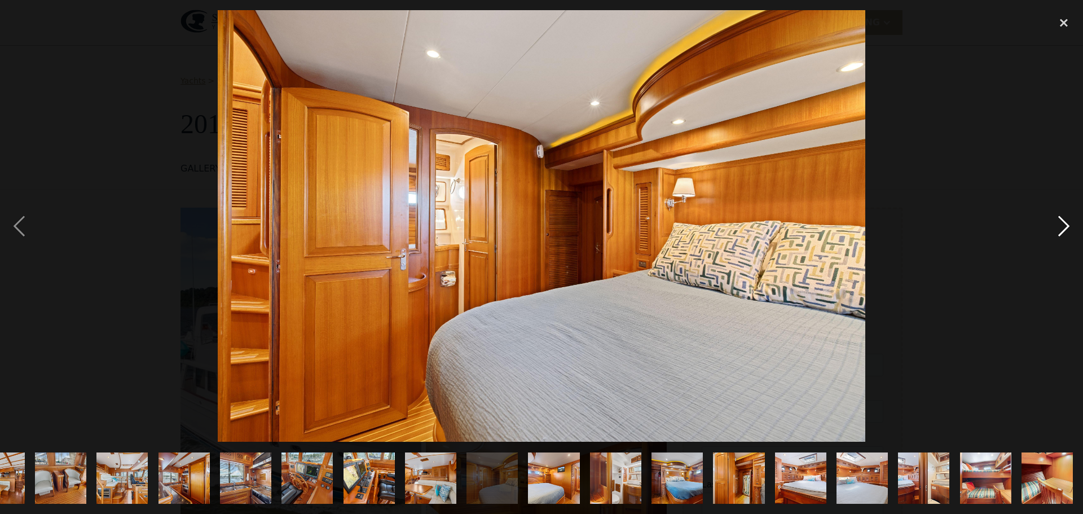
click at [858, 222] on div "next image" at bounding box center [1063, 225] width 38 height 431
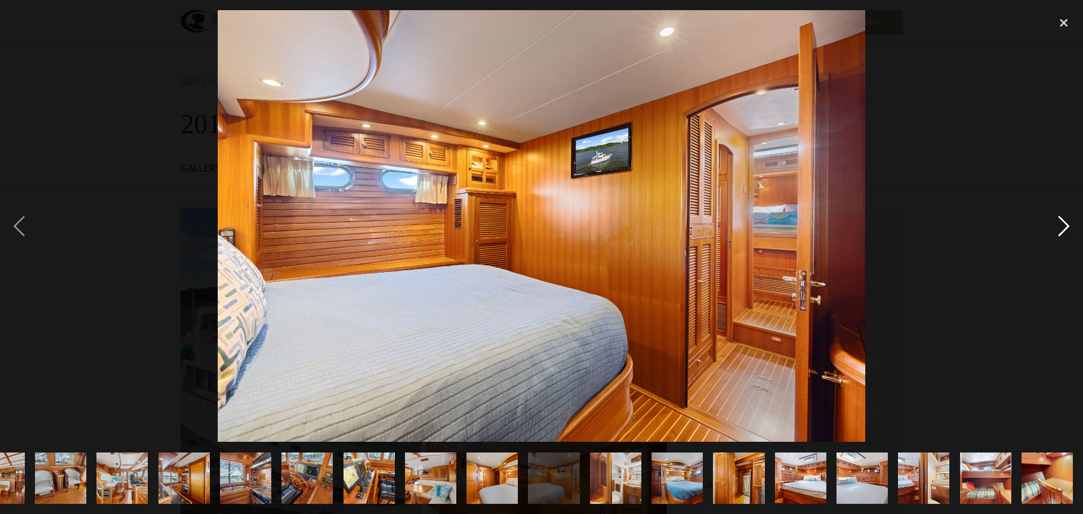
click at [858, 222] on div "next image" at bounding box center [1063, 225] width 38 height 431
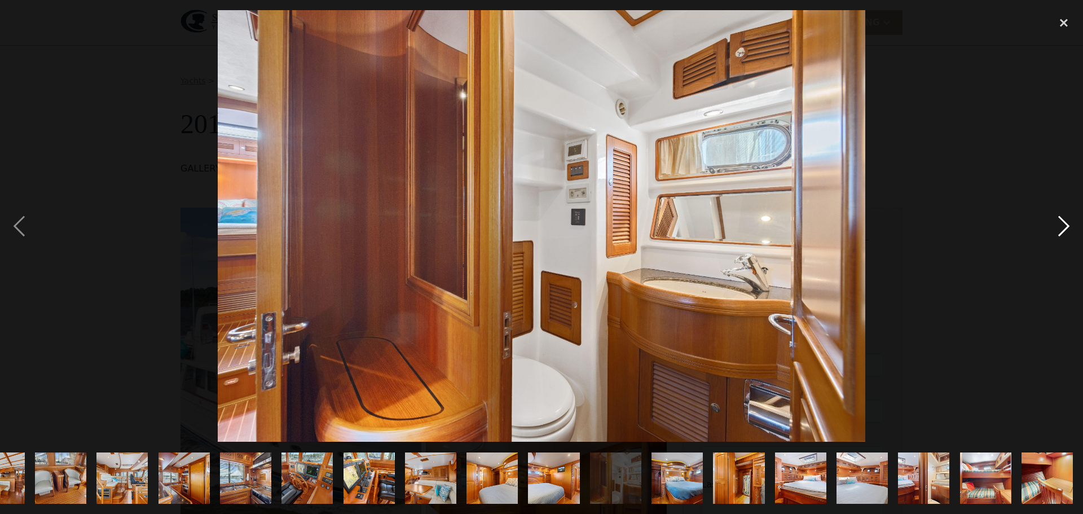
click at [858, 222] on div "next image" at bounding box center [1063, 225] width 38 height 431
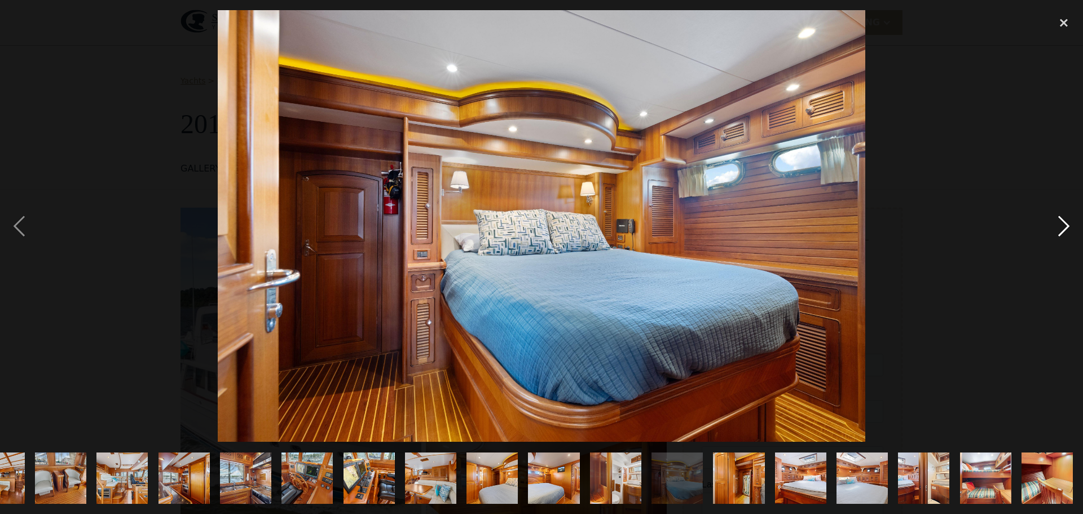
click at [858, 222] on div "next image" at bounding box center [1063, 225] width 38 height 431
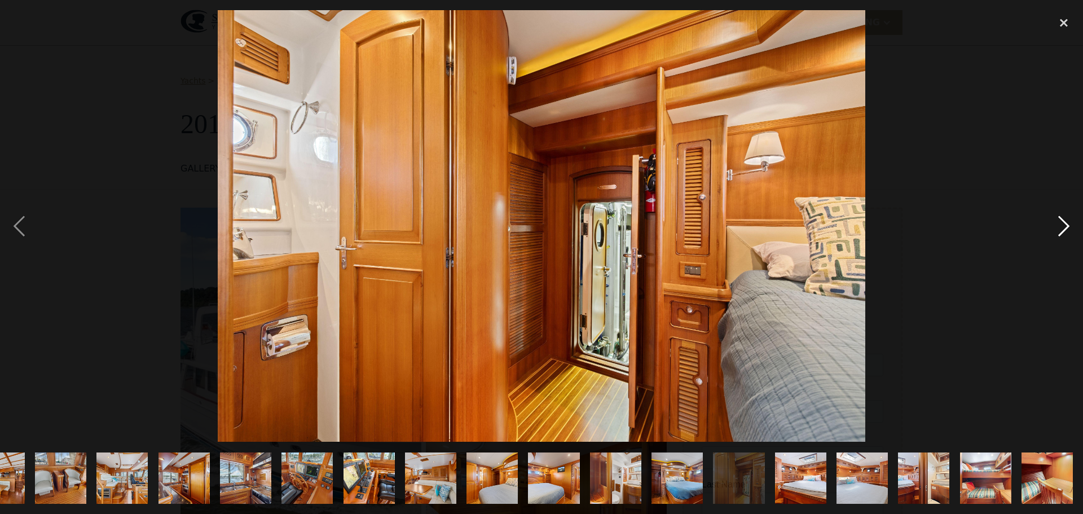
click at [858, 221] on div "next image" at bounding box center [1063, 225] width 38 height 431
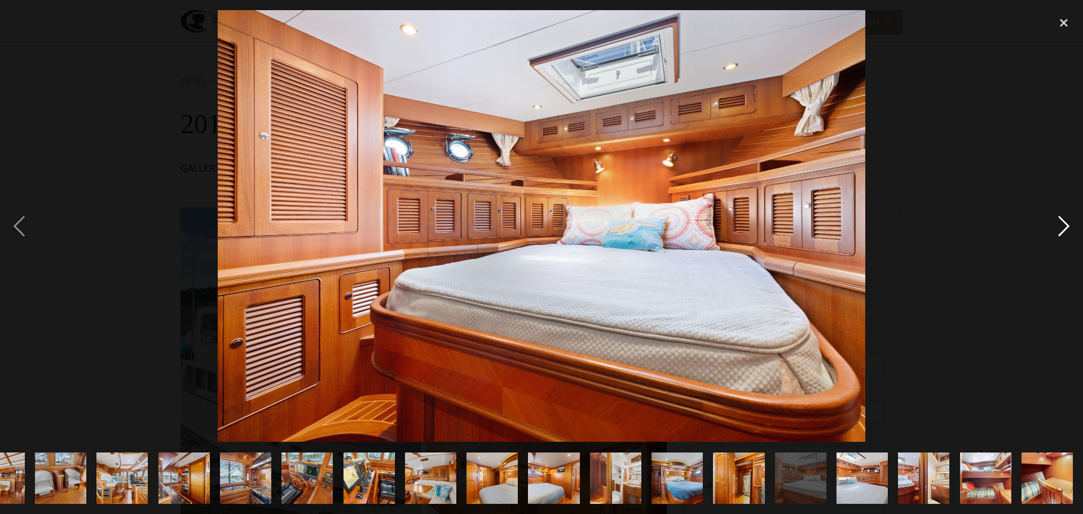
click at [858, 221] on div "next image" at bounding box center [1063, 225] width 38 height 431
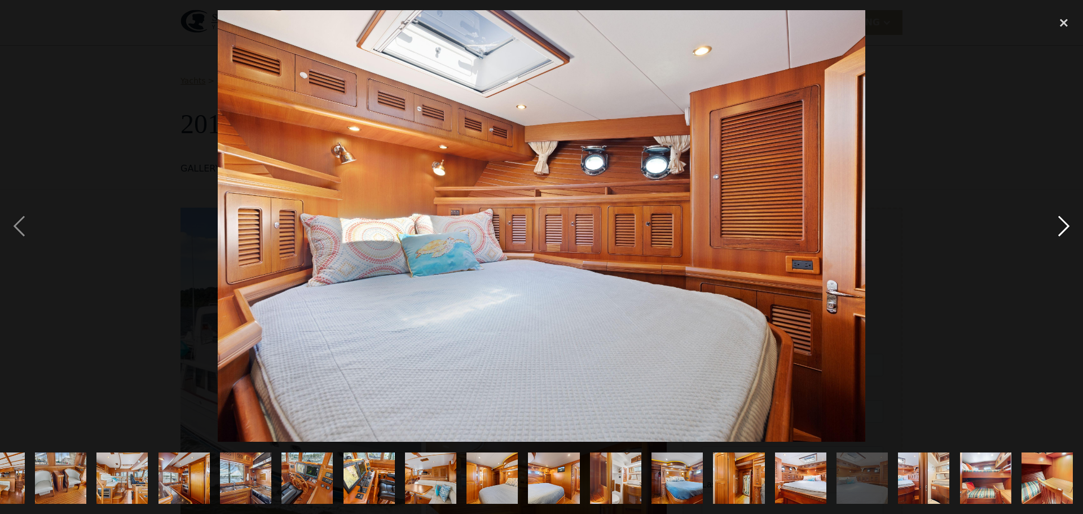
click at [858, 221] on div "next image" at bounding box center [1063, 225] width 38 height 431
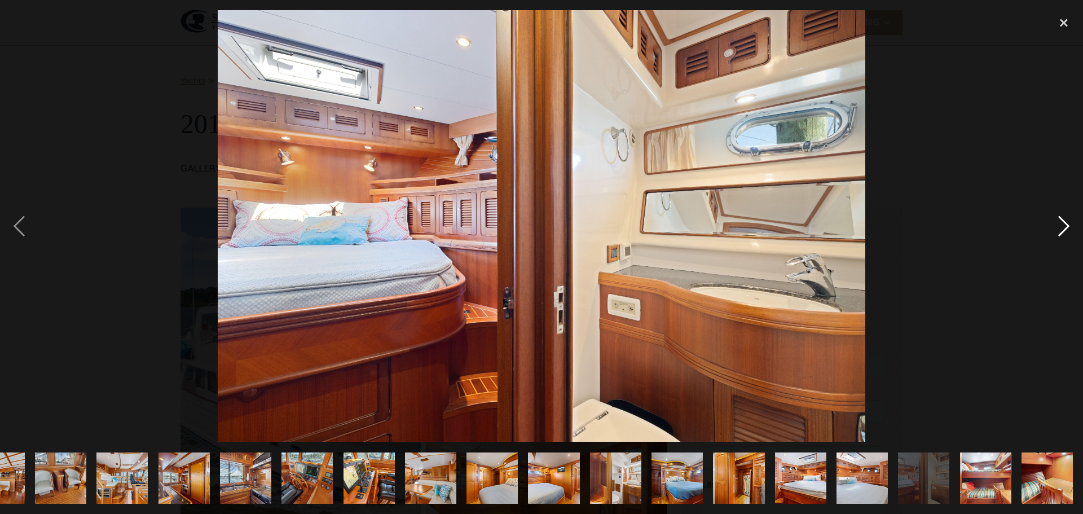
click at [858, 221] on div "next image" at bounding box center [1063, 225] width 38 height 431
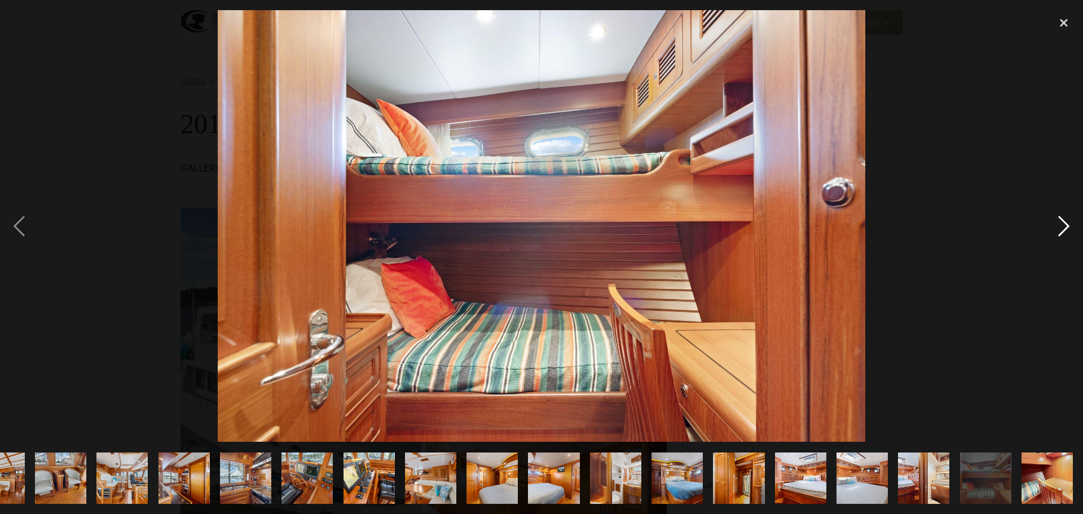
click at [858, 221] on div "next image" at bounding box center [1063, 225] width 38 height 431
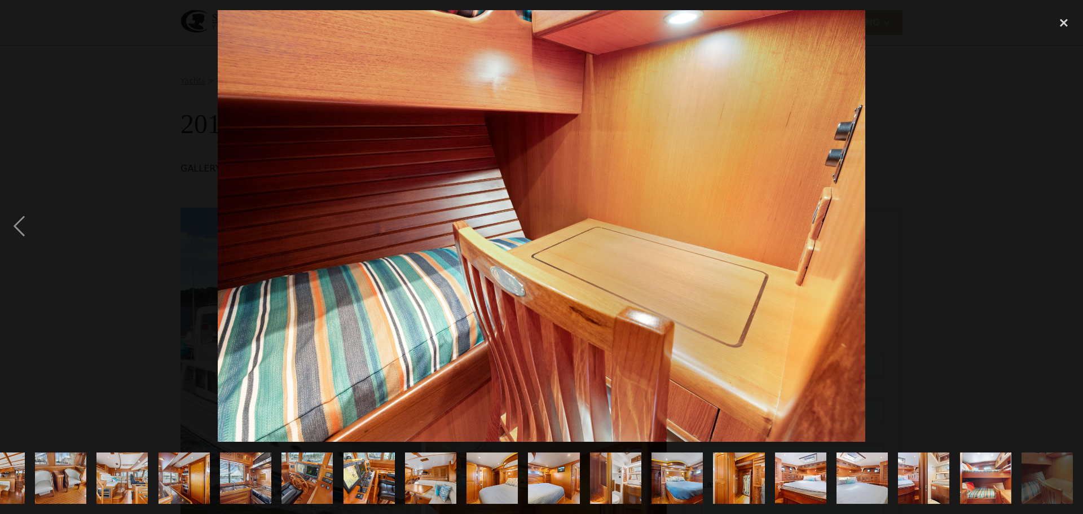
click at [858, 221] on div "next image" at bounding box center [1063, 225] width 38 height 431
click at [858, 220] on div "next image" at bounding box center [1063, 225] width 38 height 431
click at [858, 221] on div "next image" at bounding box center [1063, 225] width 38 height 431
click at [858, 222] on div at bounding box center [541, 225] width 1083 height 431
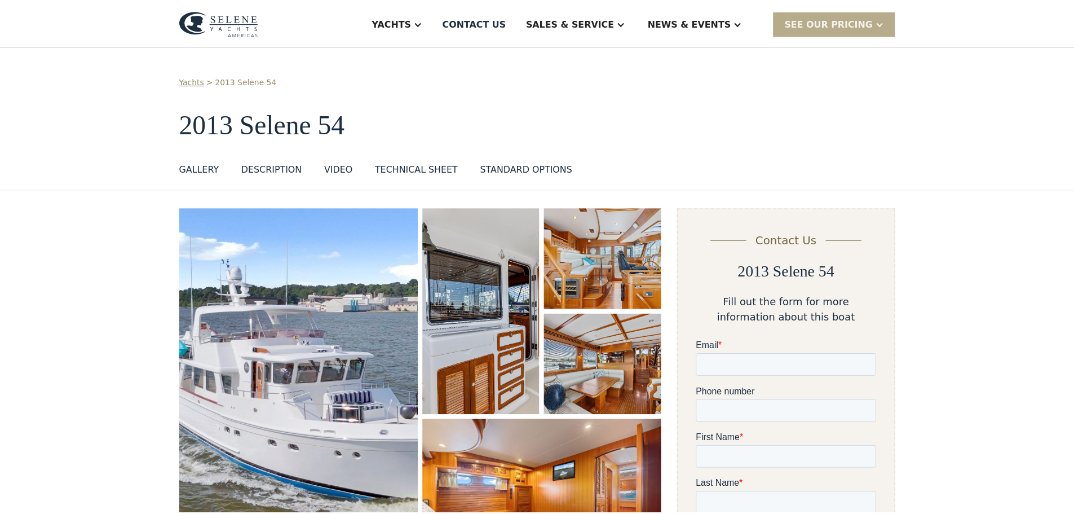
scroll to position [0, 0]
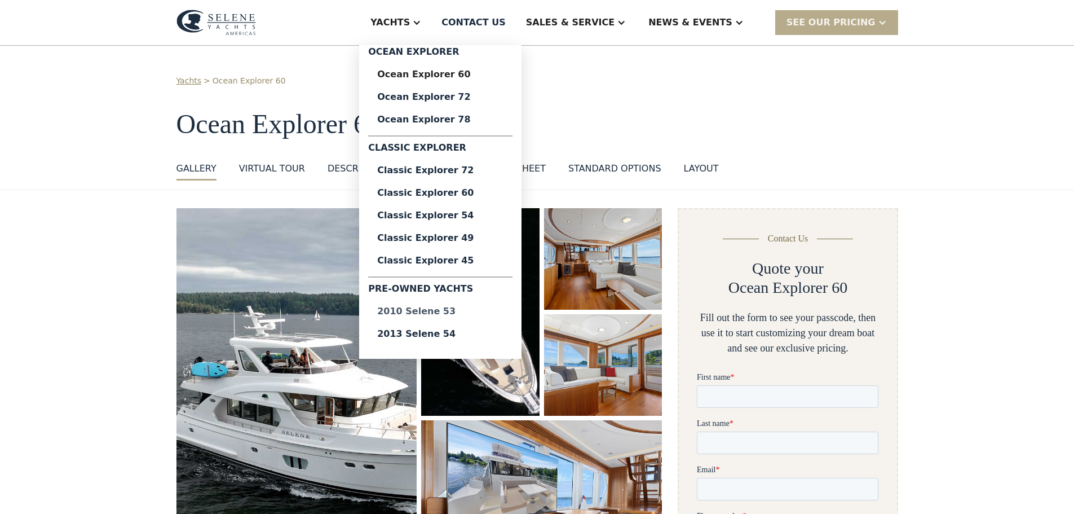
click at [474, 310] on div "2010 Selene 53" at bounding box center [440, 311] width 126 height 9
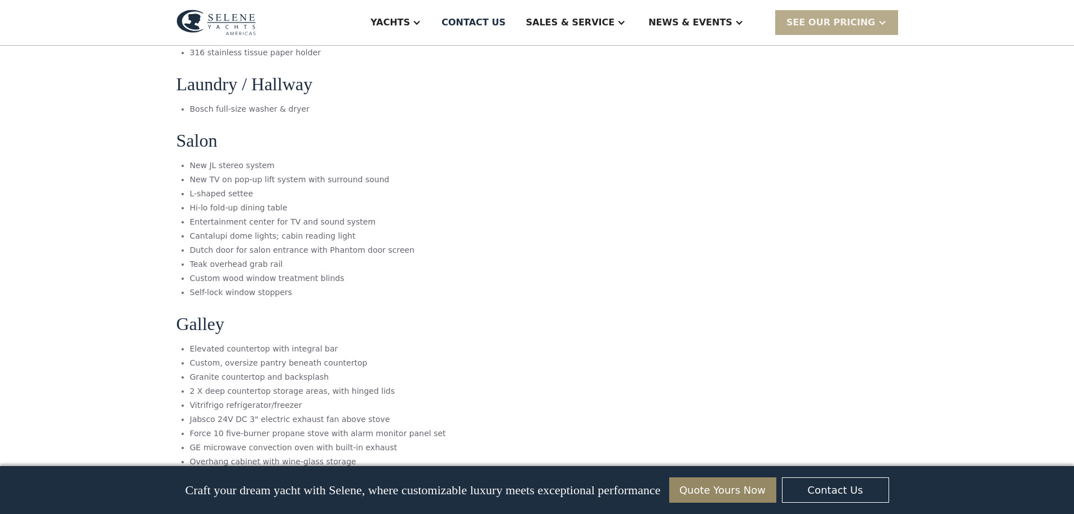
scroll to position [3215, 0]
